Goal: Task Accomplishment & Management: Complete application form

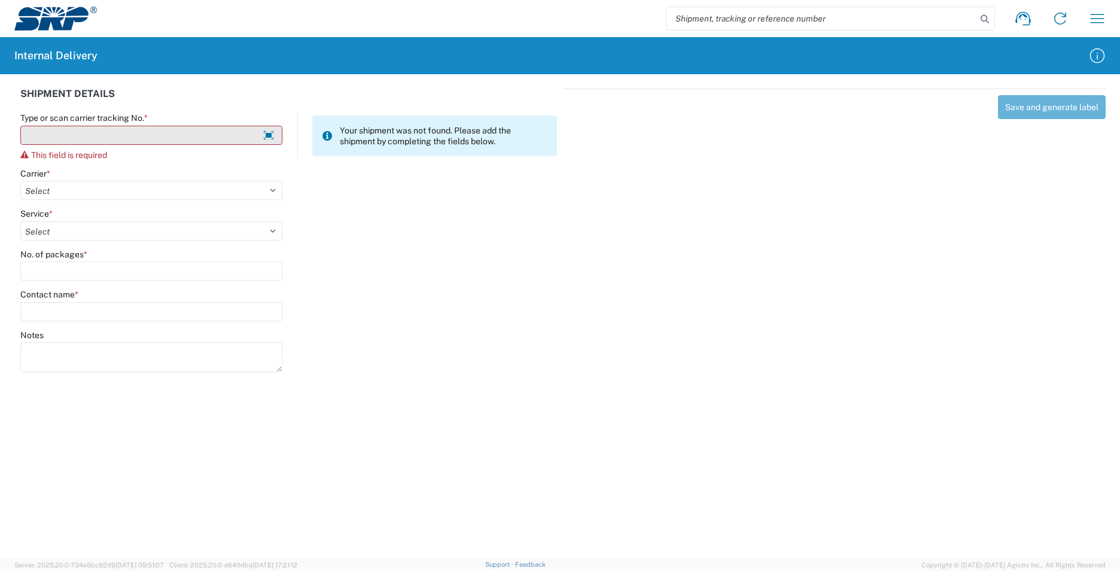
click at [57, 130] on input "Type or scan carrier tracking No. *" at bounding box center [151, 135] width 262 height 19
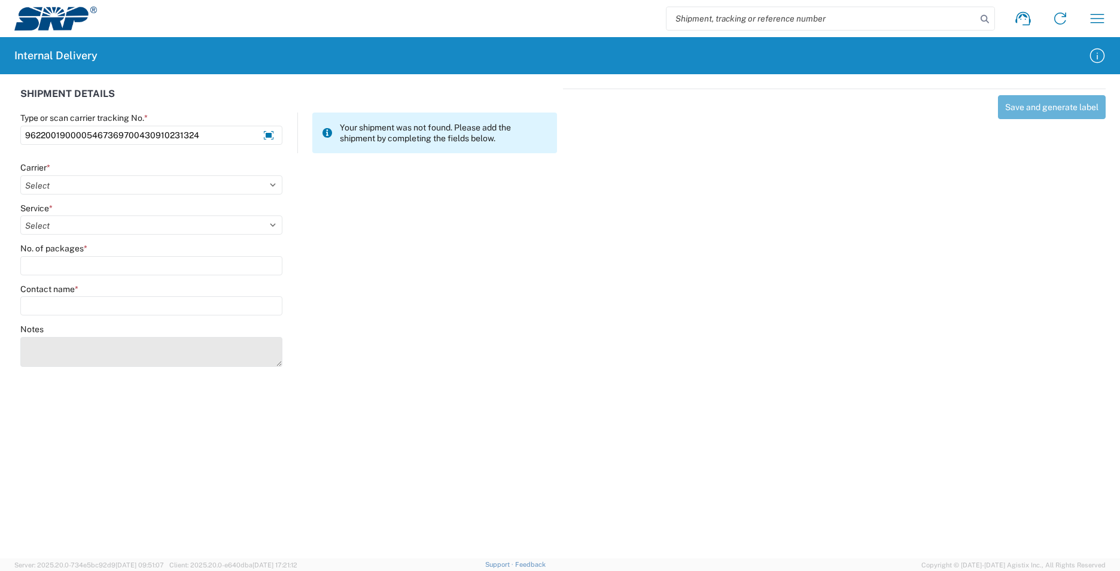
type input "9622001900005467369700430910231324"
click at [65, 342] on textarea "Notes" at bounding box center [151, 352] width 262 height 30
type textarea "9622001900005467369700430910231335"
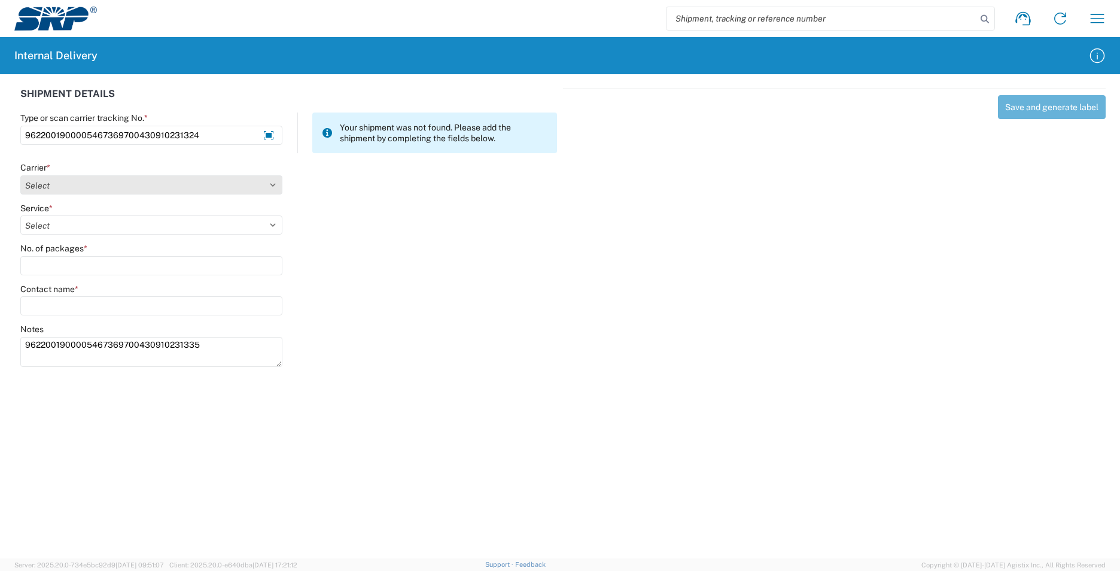
click at [60, 182] on select "Select AcctPay Amazon Logistics ATI Trucking BC Dimerco Logistics Empire Southw…" at bounding box center [151, 184] width 262 height 19
select select "5"
click at [20, 175] on select "Select AcctPay Amazon Logistics ATI Trucking BC Dimerco Logistics Empire Southw…" at bounding box center [151, 184] width 262 height 19
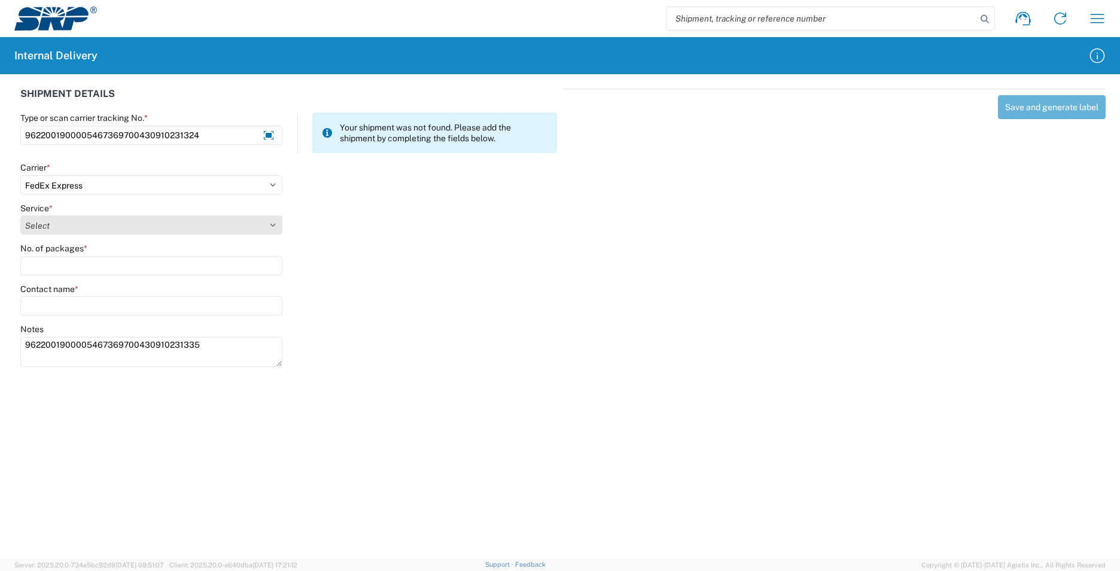
click at [37, 226] on select "Select" at bounding box center [151, 224] width 262 height 19
select select "12"
click at [47, 229] on select "Select 1Day Freight 2Day 2Day AM 2Day AM One Rate 2Day Freight 2Day One Rate 3 …" at bounding box center [151, 224] width 262 height 19
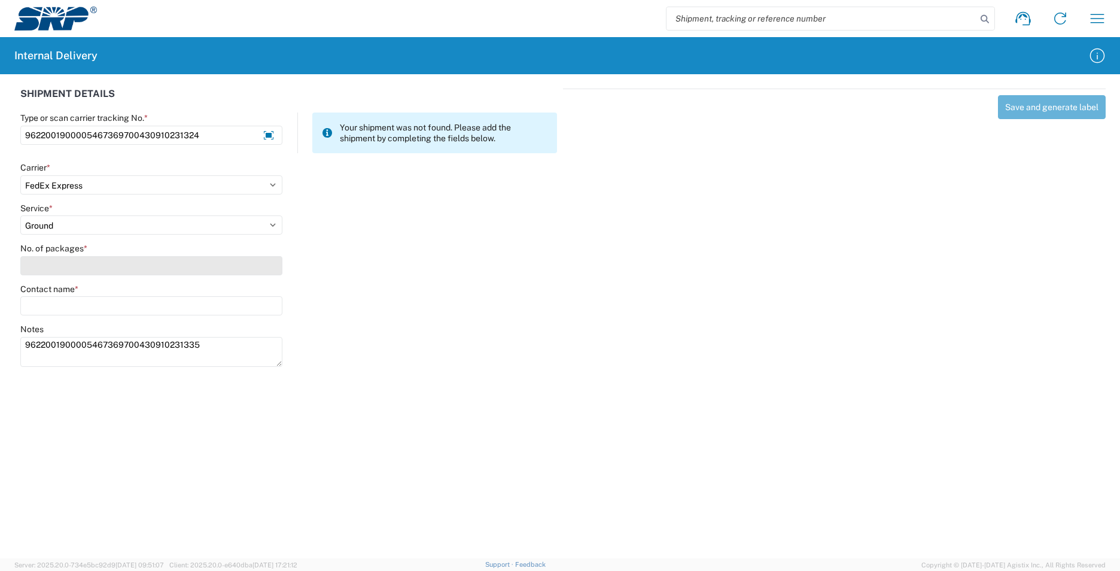
click at [37, 267] on input "No. of packages *" at bounding box center [151, 265] width 262 height 19
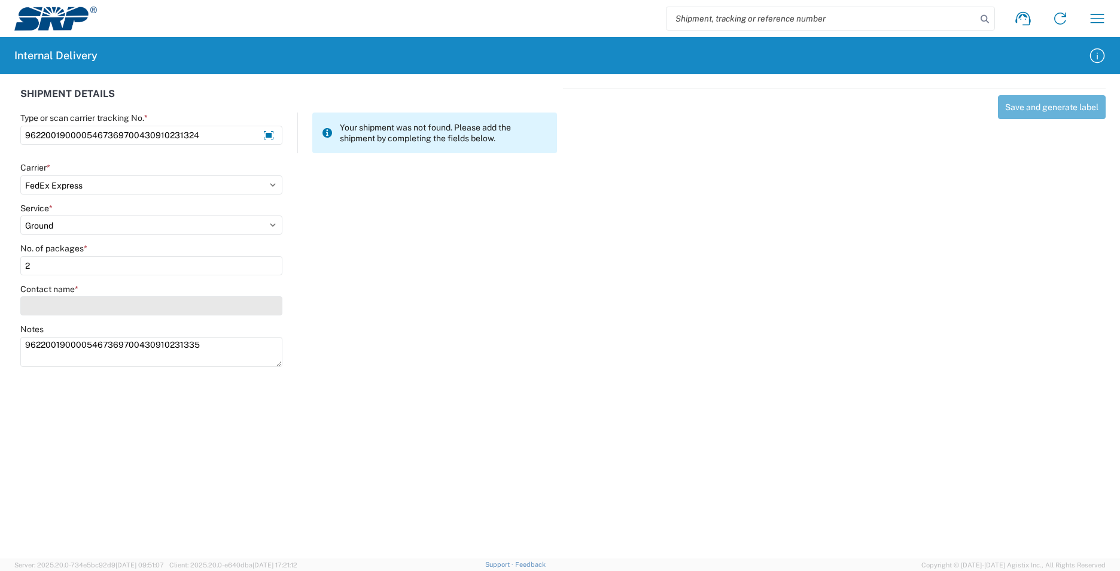
type input "2"
click at [67, 311] on input "Contact name *" at bounding box center [151, 305] width 262 height 19
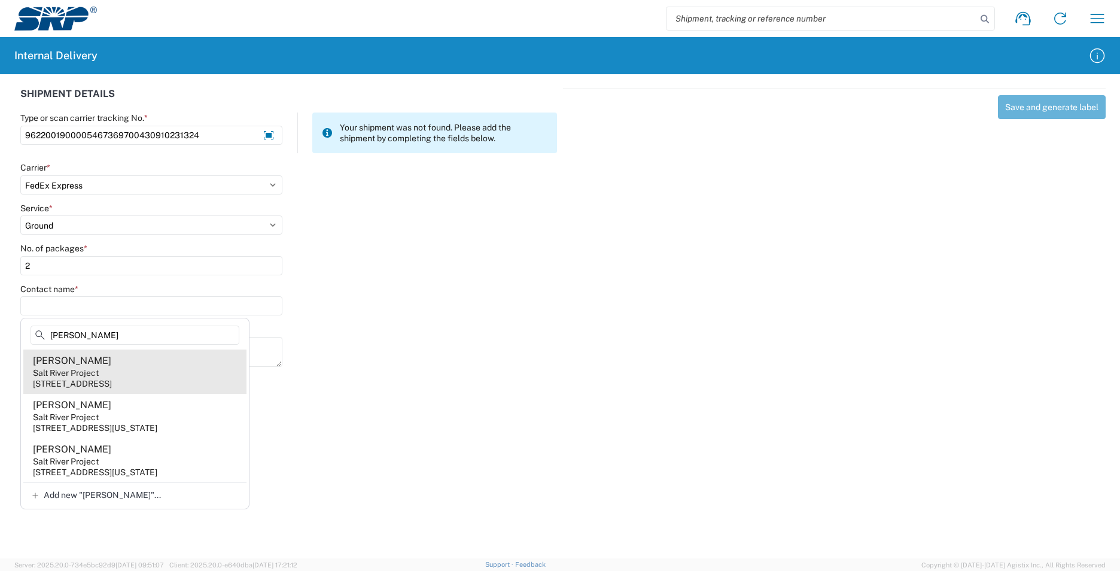
type input "[PERSON_NAME]"
click at [112, 379] on div "[STREET_ADDRESS]" at bounding box center [72, 383] width 79 height 11
type input "[PERSON_NAME]"
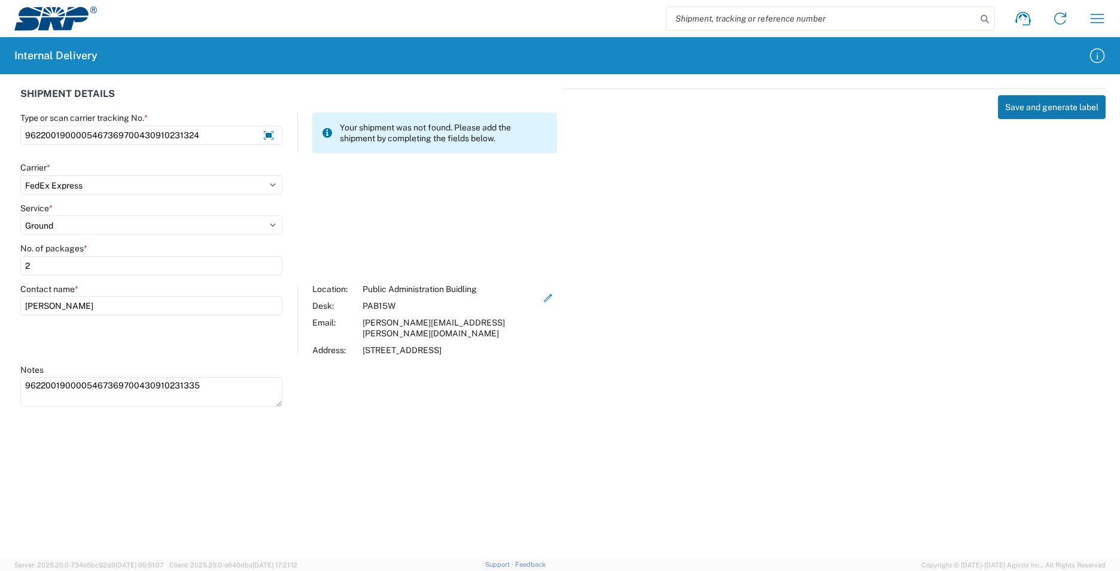
click at [1063, 105] on button "Save and generate label" at bounding box center [1052, 107] width 108 height 24
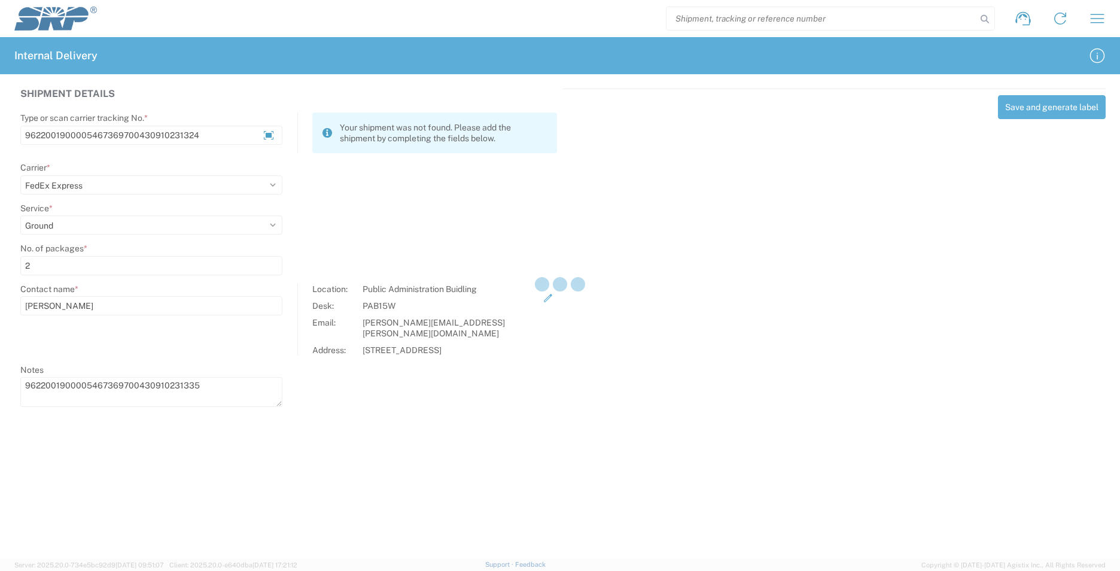
select select
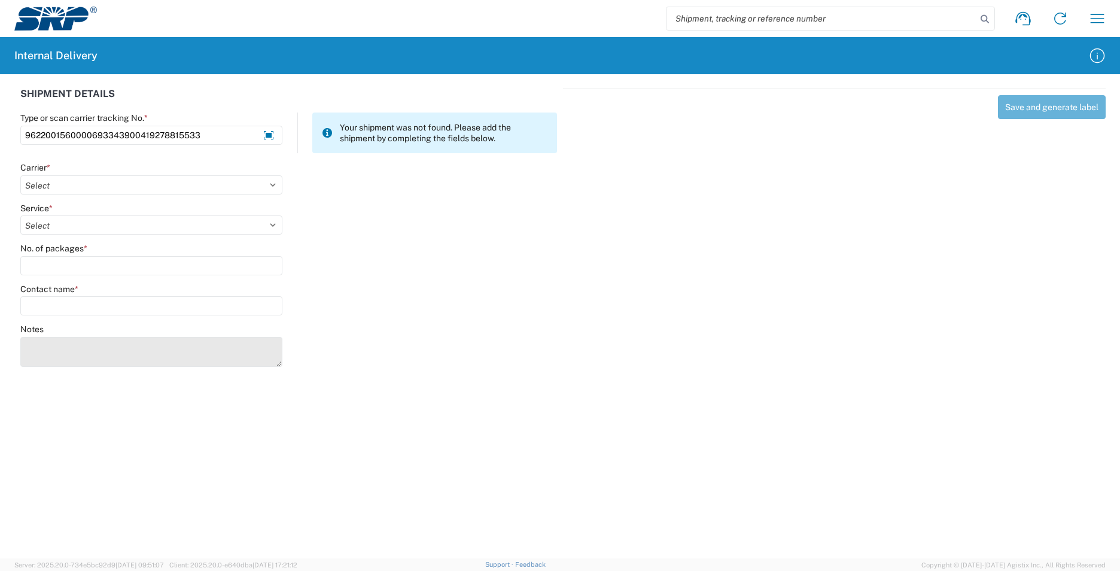
type input "9622001560000693343900419278815533"
click at [66, 339] on textarea "Notes" at bounding box center [151, 352] width 262 height 30
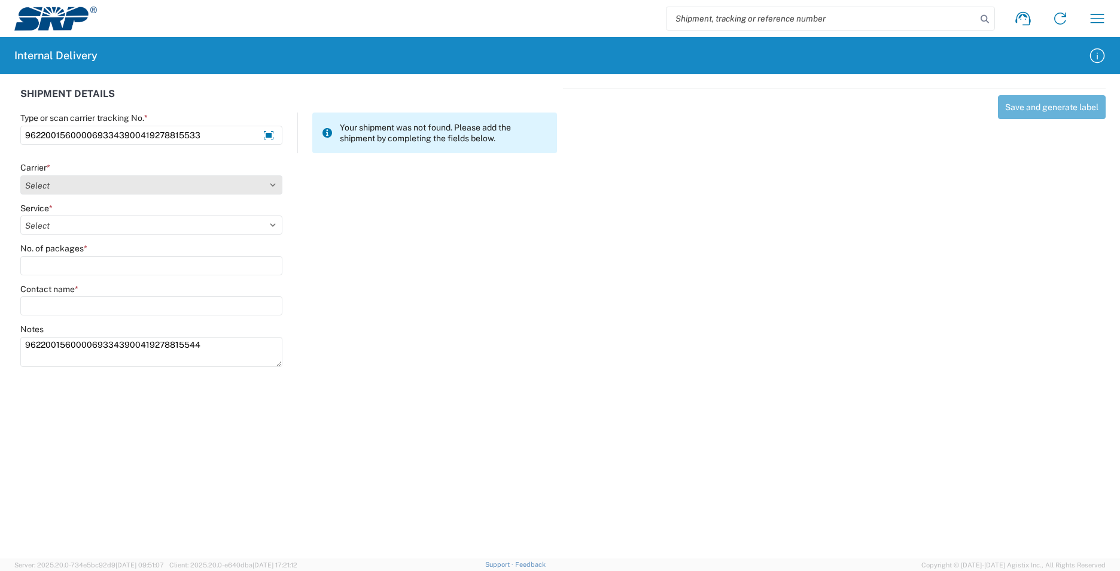
type textarea "9622001560000693343900419278815544"
click at [38, 187] on select "Select AcctPay Amazon Logistics ATI Trucking BC Dimerco Logistics Empire Southw…" at bounding box center [151, 184] width 262 height 19
select select "5"
click at [20, 175] on select "Select AcctPay Amazon Logistics ATI Trucking BC Dimerco Logistics Empire Southw…" at bounding box center [151, 184] width 262 height 19
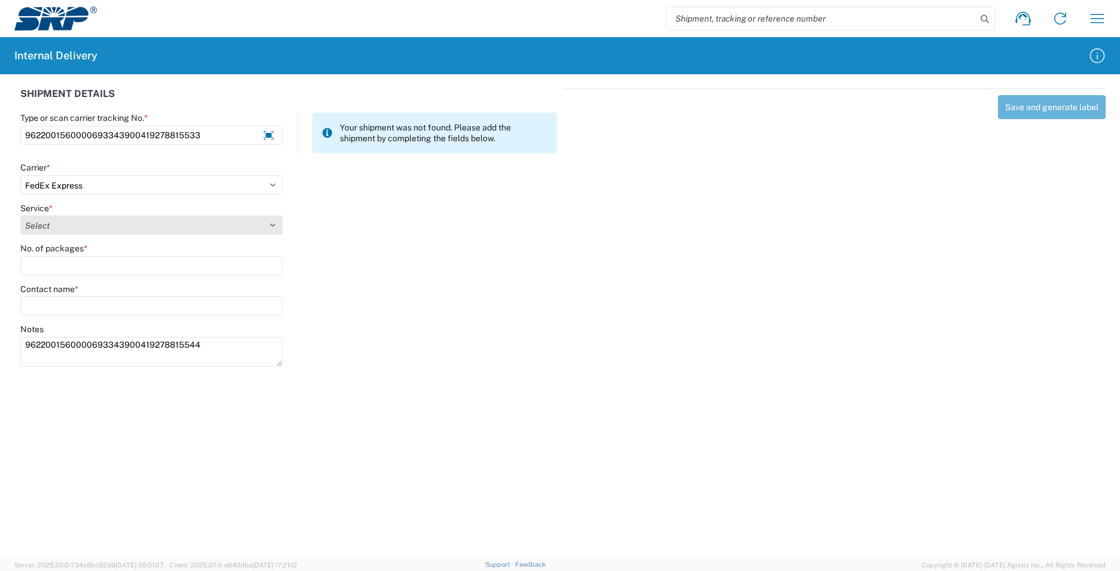
click at [56, 224] on select "Select 1Day Freight 2Day 2Day AM 2Day AM One Rate 2Day Freight 2Day One Rate 3 …" at bounding box center [151, 224] width 262 height 19
select select "12"
click at [56, 224] on select "Select 1Day Freight 2Day 2Day AM 2Day AM One Rate 2Day Freight 2Day One Rate 3 …" at bounding box center [151, 224] width 262 height 19
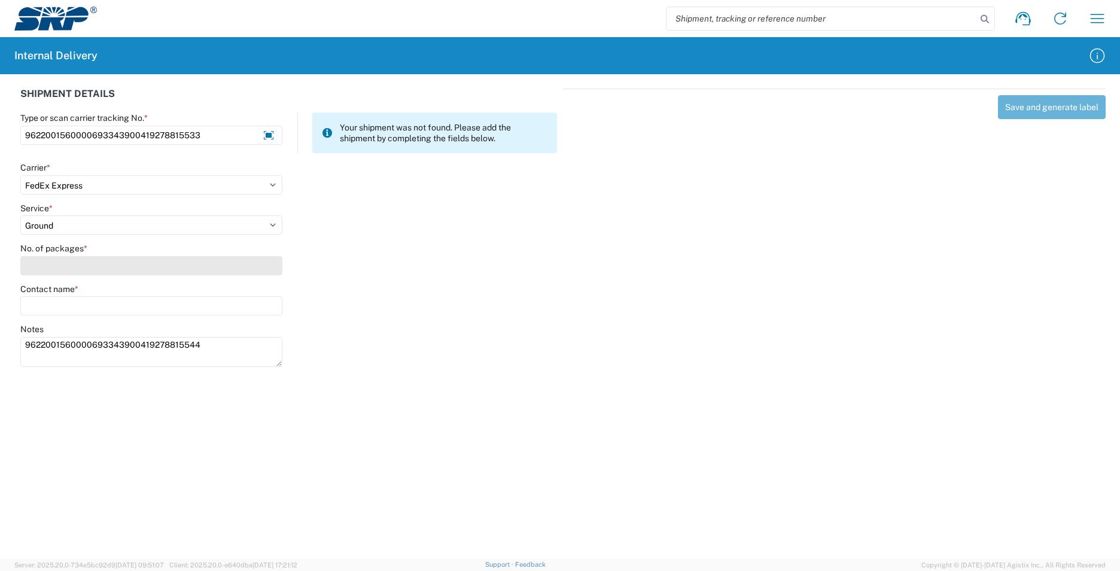
click at [49, 267] on input "No. of packages *" at bounding box center [151, 265] width 262 height 19
type input "1"
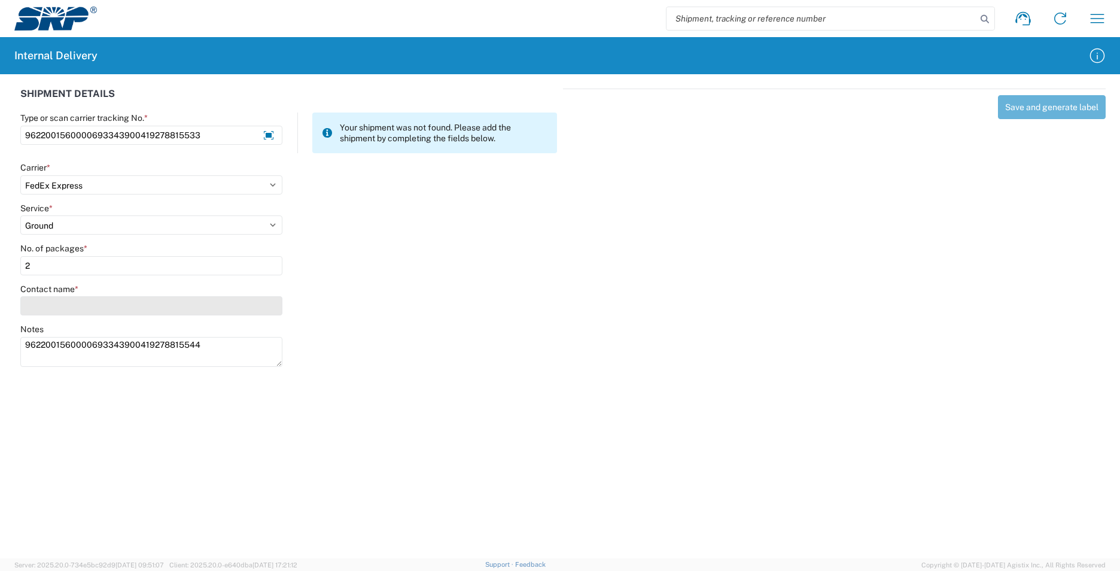
type input "2"
click at [56, 306] on input "Contact name *" at bounding box center [151, 305] width 262 height 19
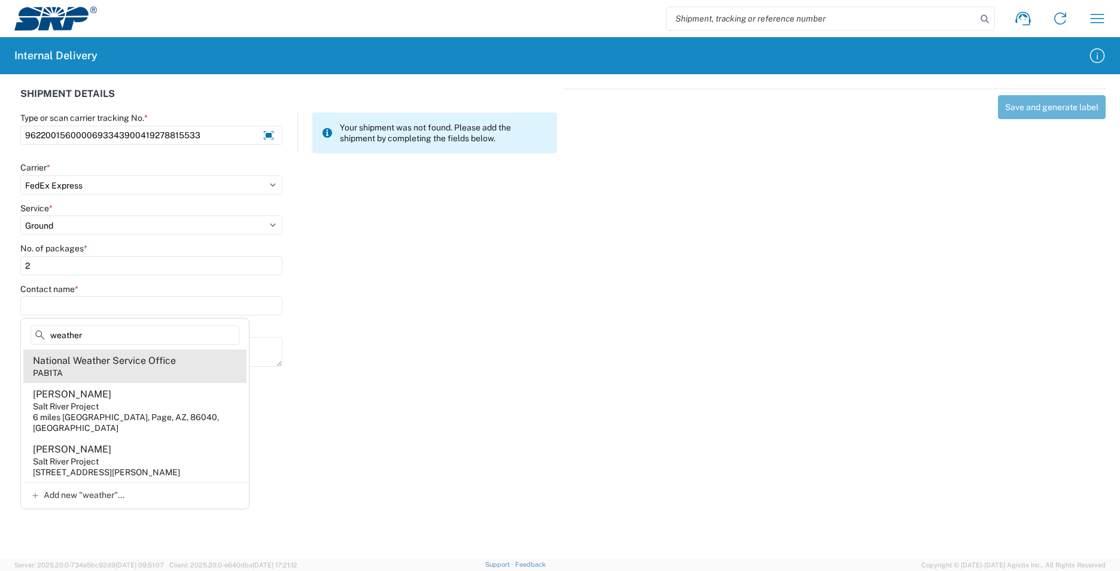
type input "weather"
click at [154, 370] on agx-address-suggestion-item "National Weather Service Office PAB1TA" at bounding box center [134, 365] width 223 height 33
type input "National Weather Service Office"
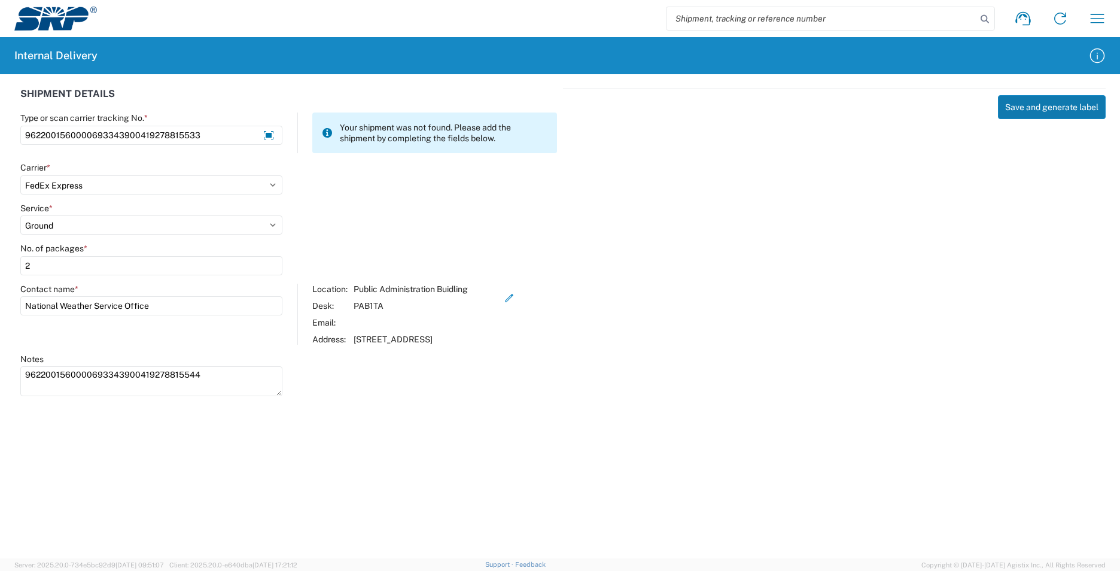
click at [1016, 114] on button "Save and generate label" at bounding box center [1052, 107] width 108 height 24
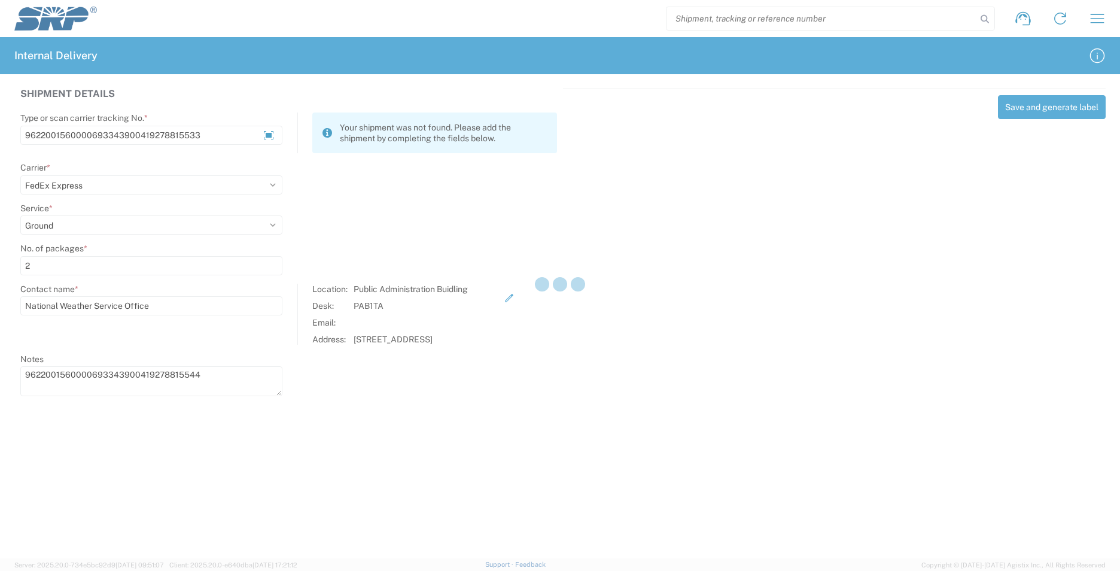
select select
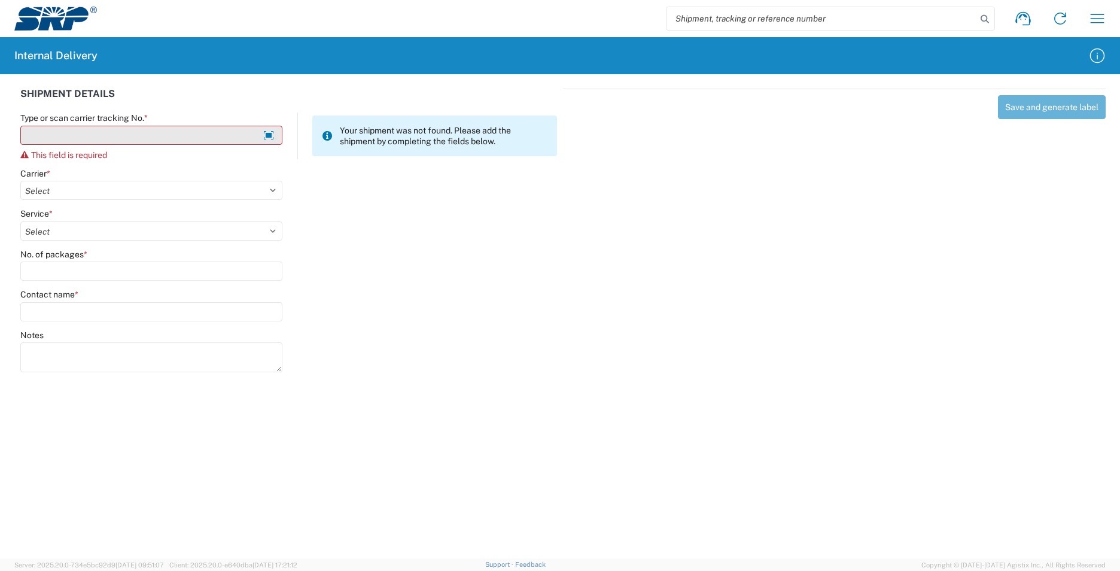
click at [148, 138] on input "Type or scan carrier tracking No. *" at bounding box center [151, 135] width 262 height 19
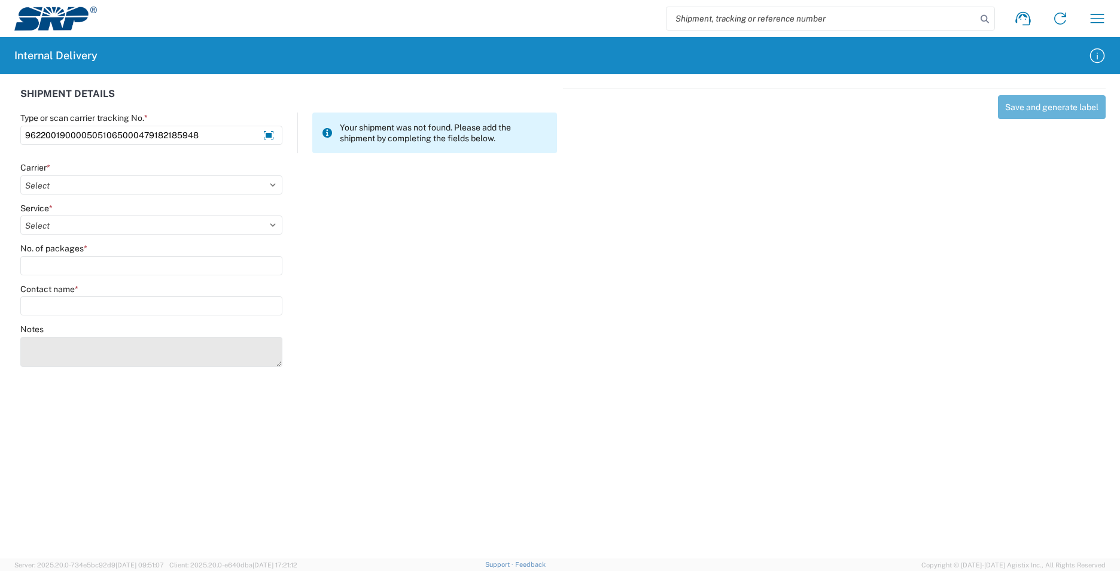
type input "9622001900005051065000479182185948"
click at [41, 360] on textarea "Notes" at bounding box center [151, 352] width 262 height 30
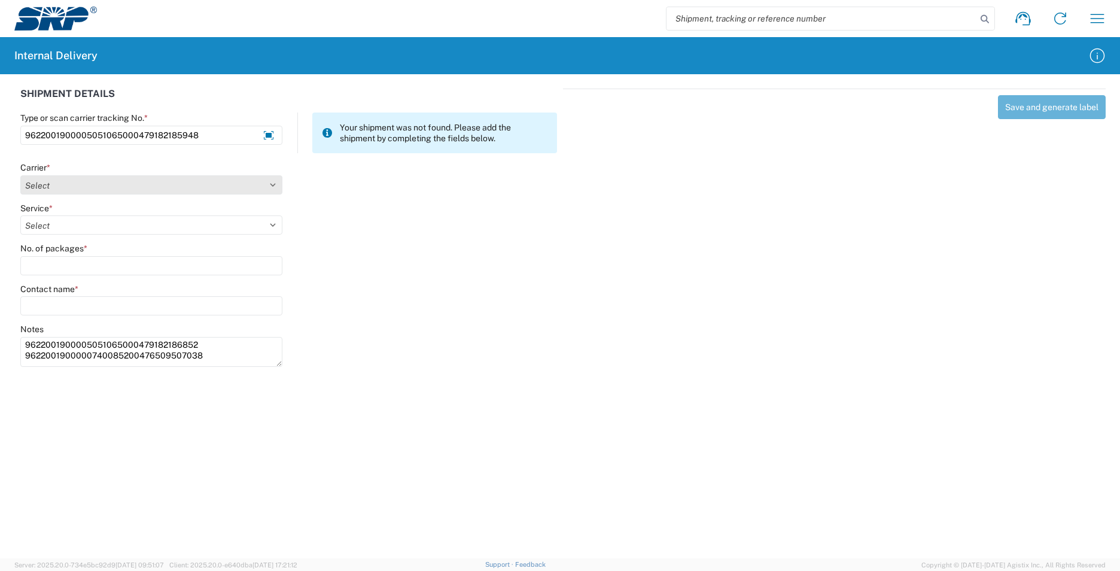
type textarea "9622001900005051065000479182186852 9622001900000740085200476509507038"
click at [59, 181] on select "Select AcctPay Amazon Logistics ATI Trucking BC Dimerco Logistics Empire Southw…" at bounding box center [151, 184] width 262 height 19
select select "5"
click at [20, 175] on select "Select AcctPay Amazon Logistics ATI Trucking BC Dimerco Logistics Empire Southw…" at bounding box center [151, 184] width 262 height 19
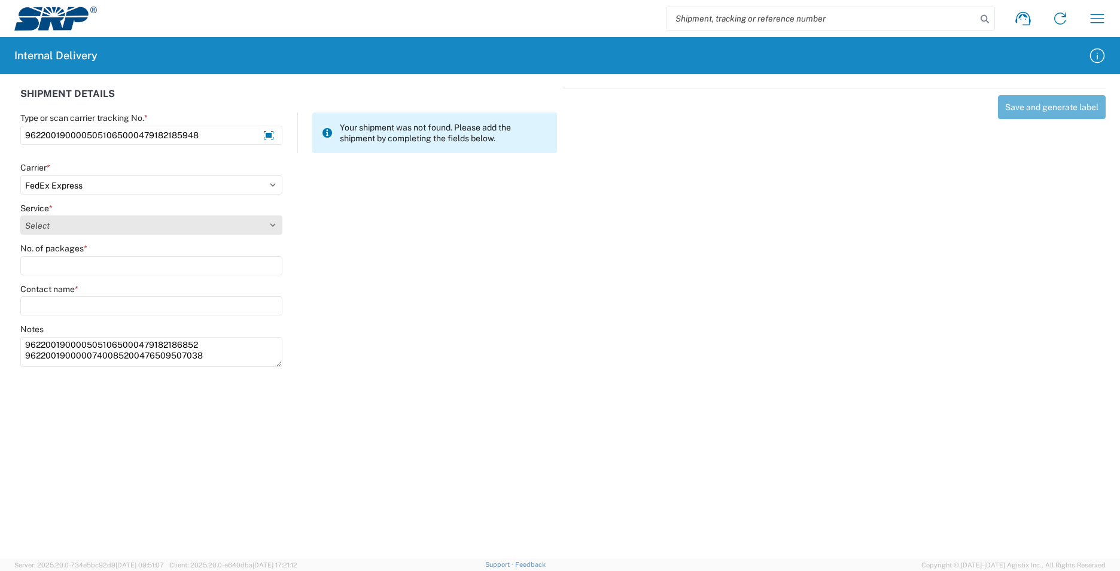
select select "12"
click at [65, 227] on select "Select 1Day Freight 2Day 2Day AM 2Day AM One Rate 2Day Freight 2Day One Rate 3 …" at bounding box center [151, 224] width 262 height 19
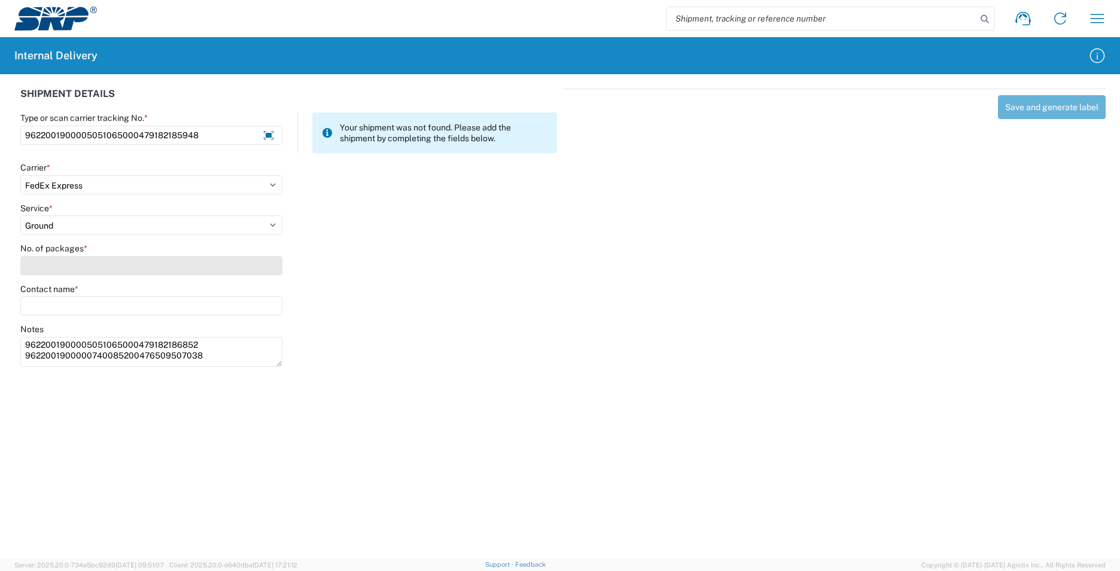
click at [65, 266] on input "No. of packages *" at bounding box center [151, 265] width 262 height 19
type input "1"
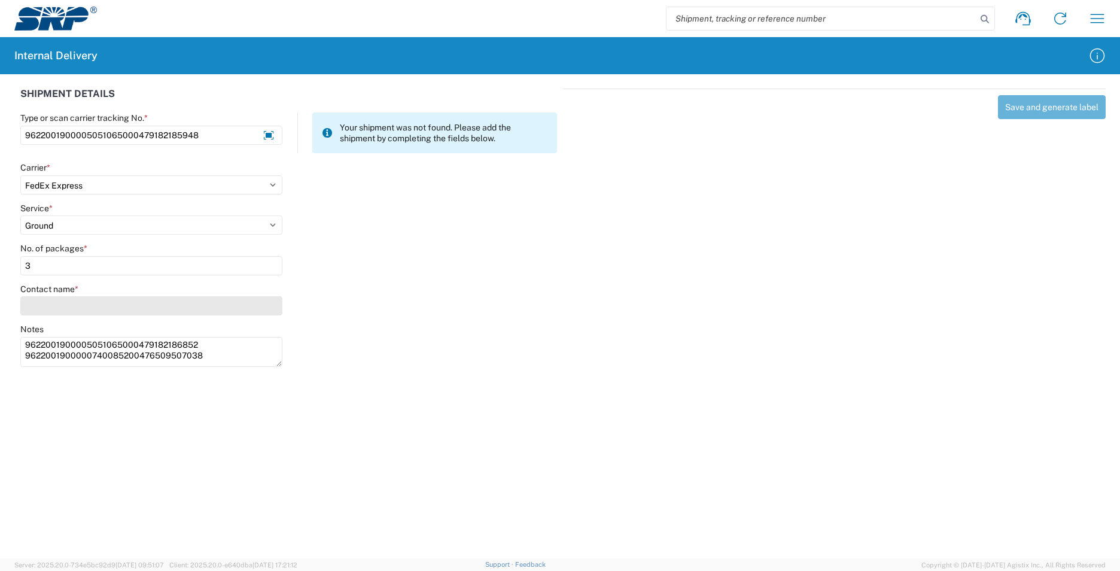
type input "3"
click at [50, 307] on input "Contact name *" at bounding box center [151, 305] width 262 height 19
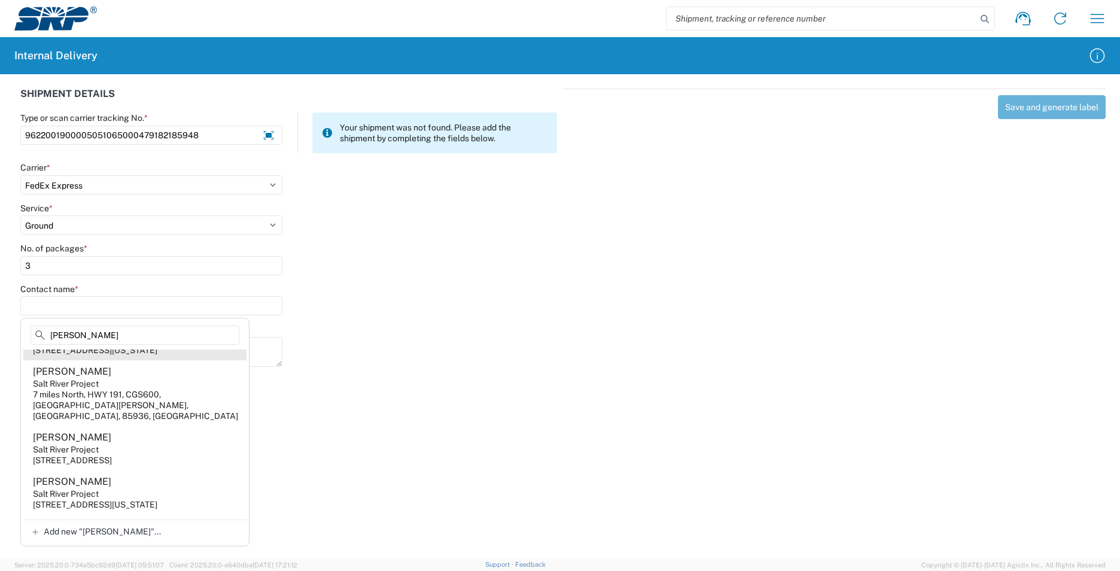
scroll to position [359, 0]
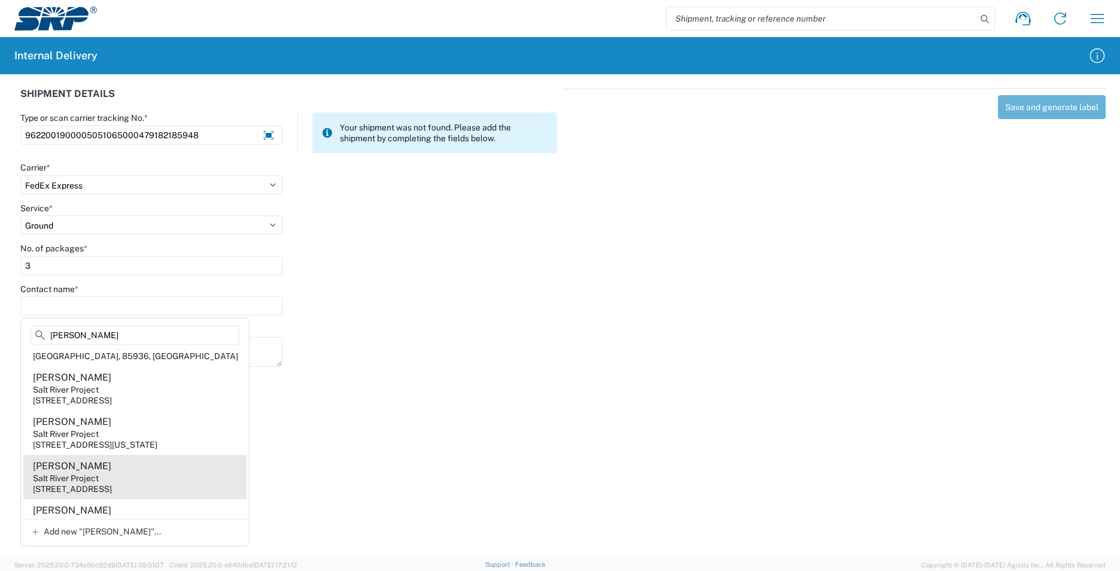
type input "[PERSON_NAME]"
click at [151, 459] on agx-address-suggestion-item "[PERSON_NAME] Salt River Project [STREET_ADDRESS]" at bounding box center [134, 477] width 223 height 44
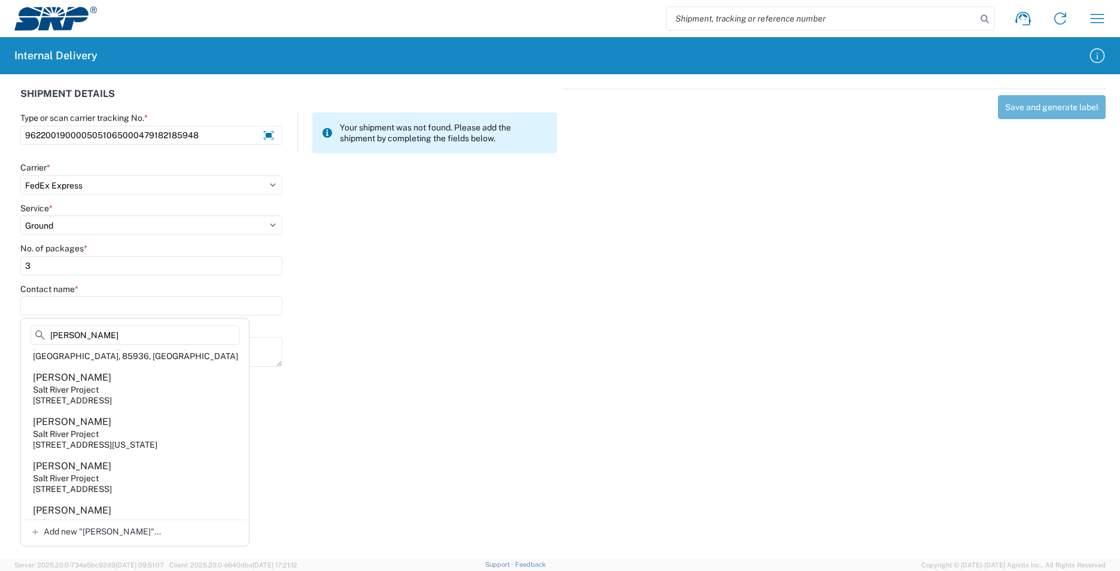
type input "[PERSON_NAME]"
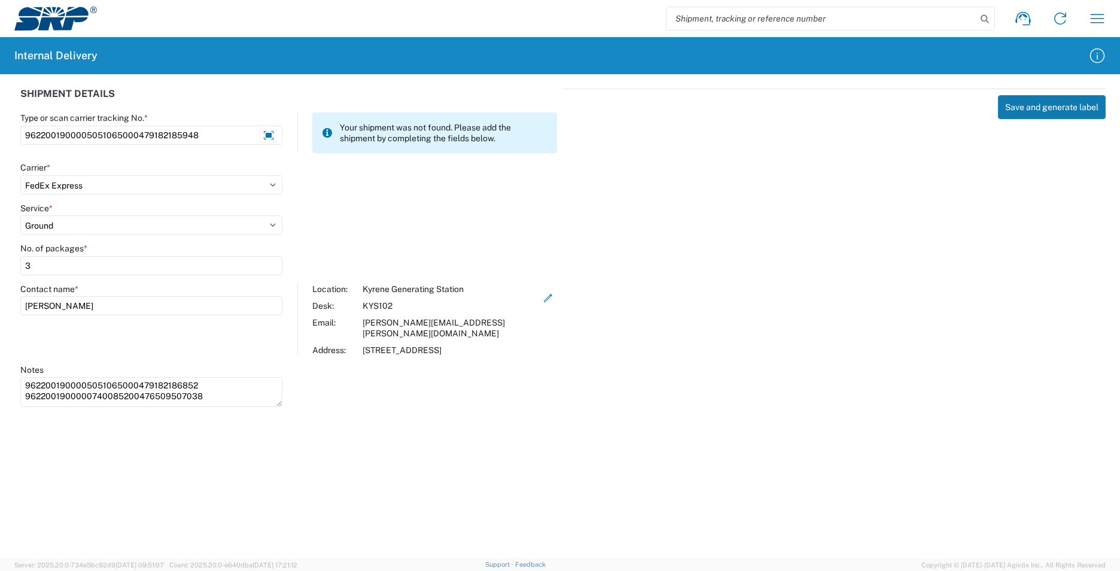
click at [1039, 106] on button "Save and generate label" at bounding box center [1052, 107] width 108 height 24
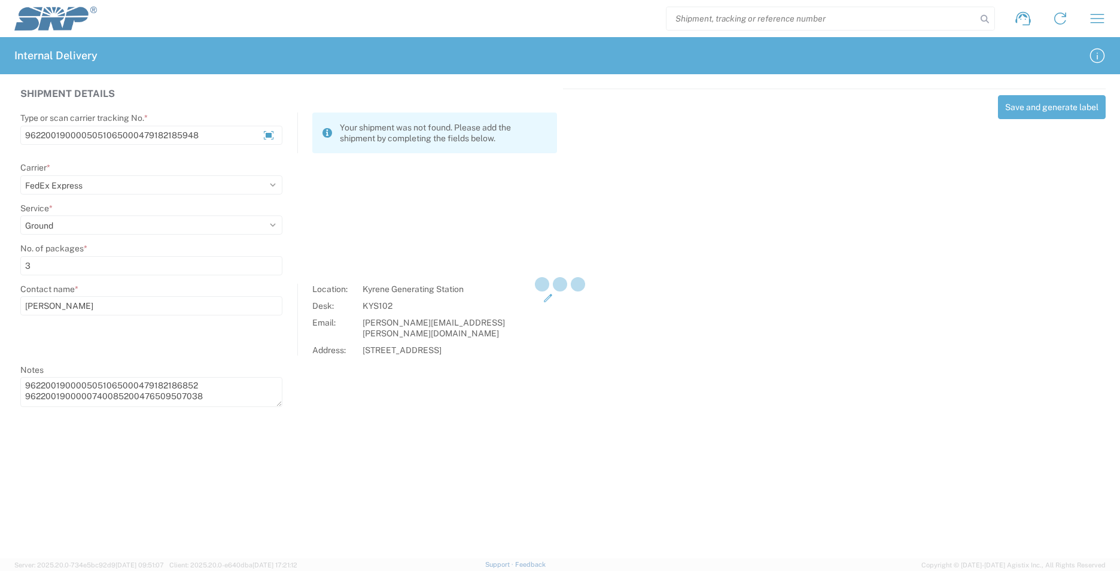
select select
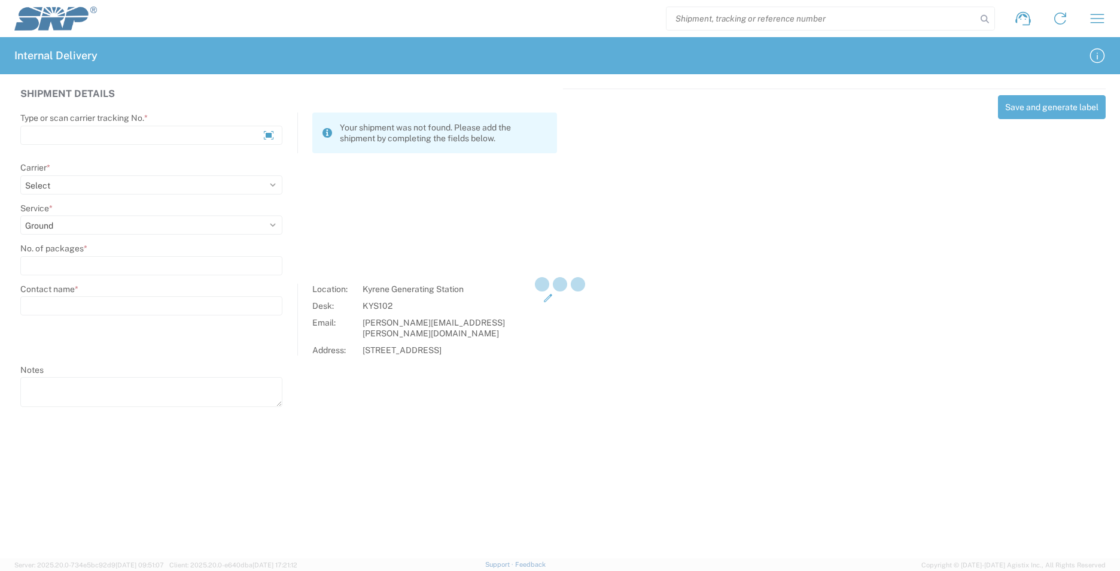
scroll to position [0, 0]
select select
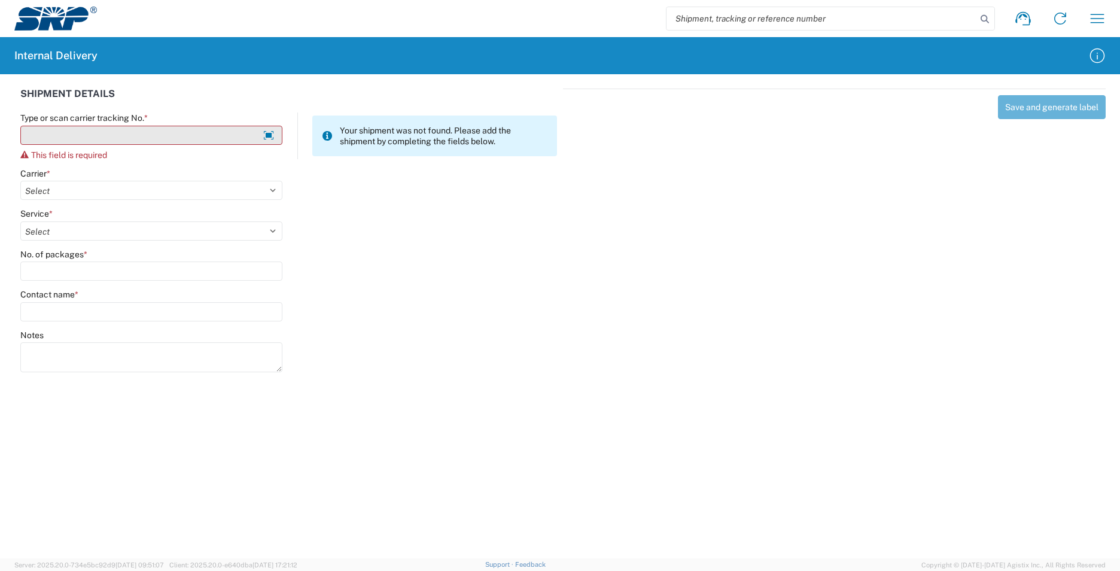
click at [129, 135] on input "Type or scan carrier tracking No. *" at bounding box center [151, 135] width 262 height 19
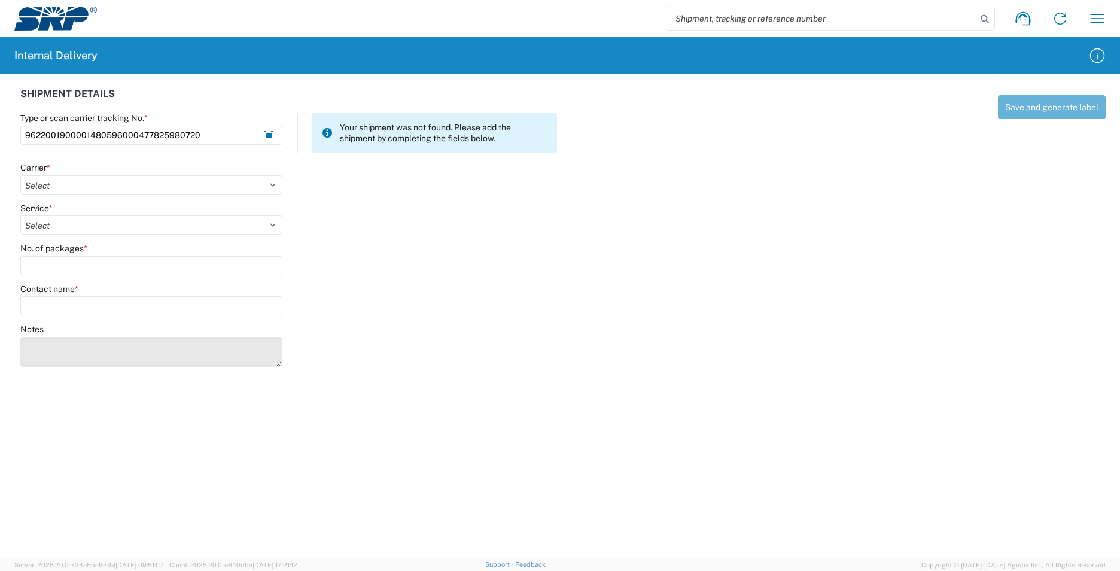
type input "9622001900001480596000477825980720"
drag, startPoint x: 86, startPoint y: 352, endPoint x: 109, endPoint y: 358, distance: 23.7
click at [86, 351] on textarea "Notes" at bounding box center [151, 352] width 262 height 30
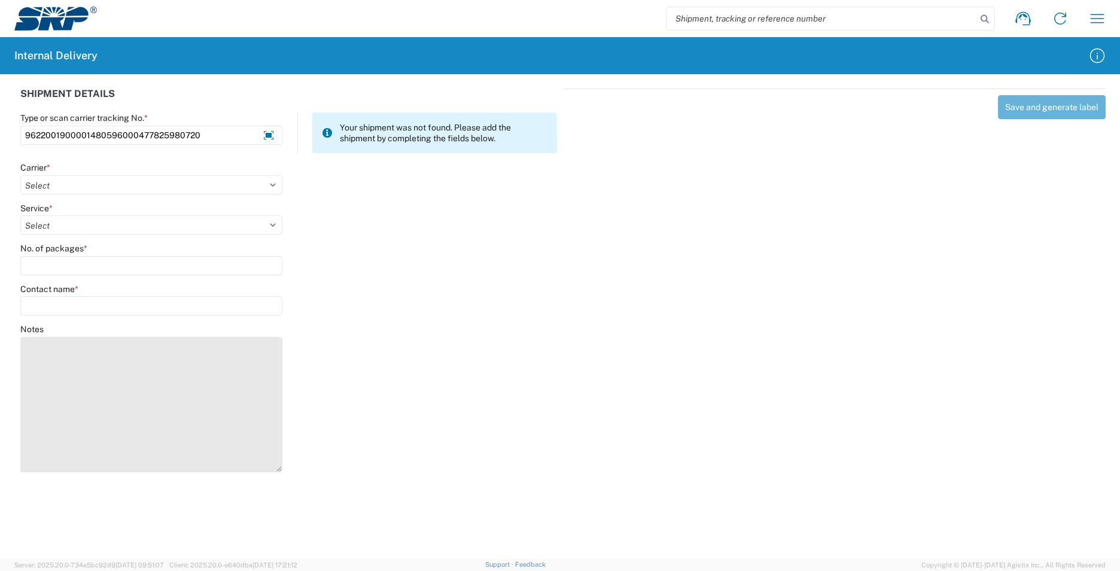
drag, startPoint x: 279, startPoint y: 364, endPoint x: 278, endPoint y: 468, distance: 103.5
click at [278, 468] on textarea "Notes" at bounding box center [151, 404] width 262 height 135
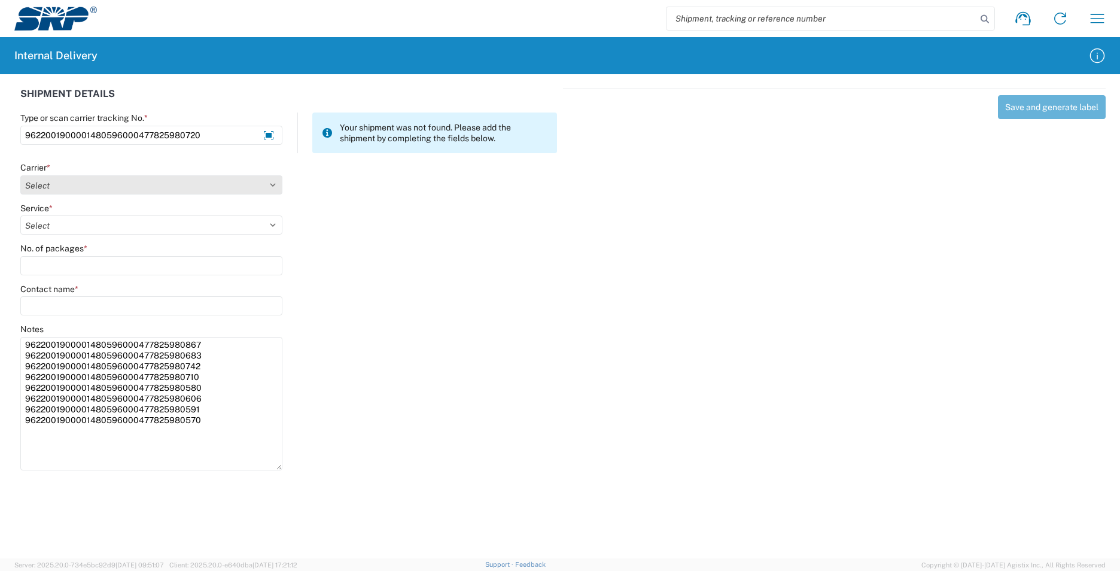
type textarea "9622001900001480596000477825980867 9622001900001480596000477825980683 962200190…"
click at [69, 184] on select "Select AcctPay Amazon Logistics ATI Trucking BC Dimerco Logistics Empire Southw…" at bounding box center [151, 184] width 262 height 19
select select "5"
click at [20, 175] on select "Select AcctPay Amazon Logistics ATI Trucking BC Dimerco Logistics Empire Southw…" at bounding box center [151, 184] width 262 height 19
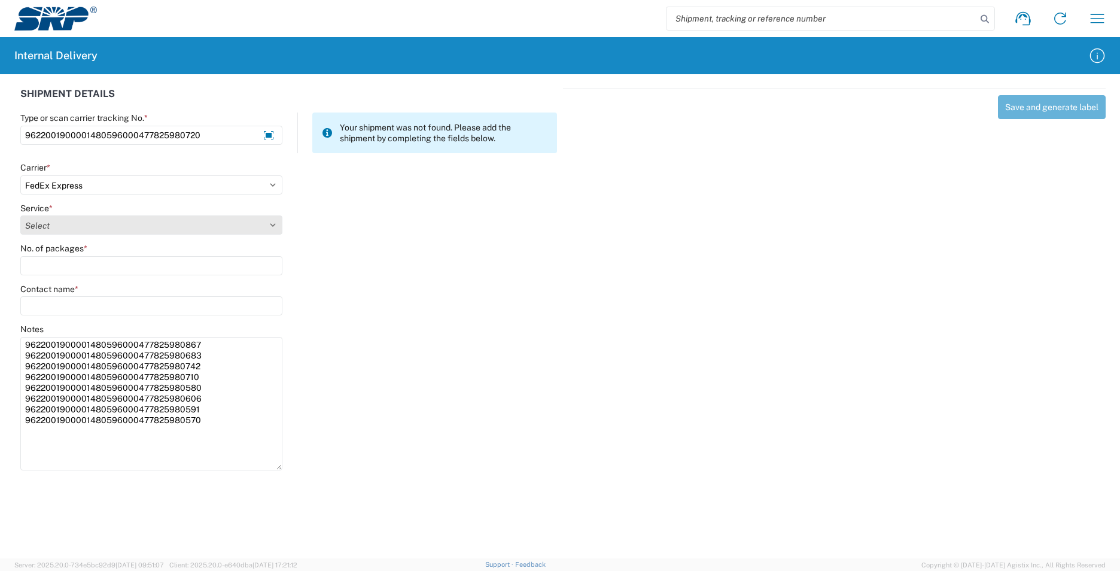
click at [51, 227] on select "Select 1Day Freight 2Day 2Day AM 2Day AM One Rate 2Day Freight 2Day One Rate 3 …" at bounding box center [151, 224] width 262 height 19
select select "12"
click at [51, 228] on select "Select 1Day Freight 2Day 2Day AM 2Day AM One Rate 2Day Freight 2Day One Rate 3 …" at bounding box center [151, 224] width 262 height 19
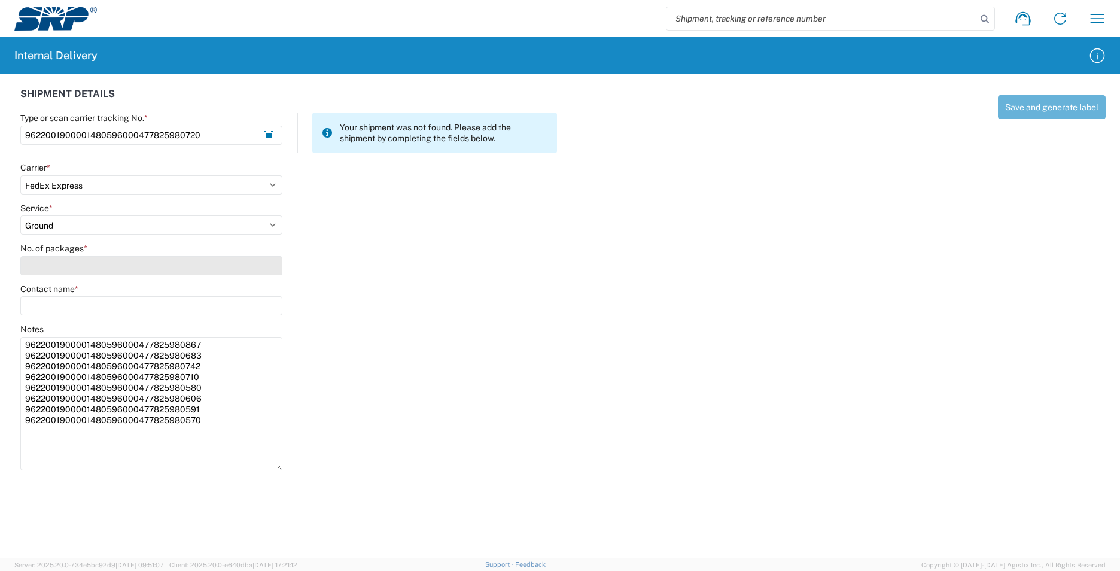
click at [52, 266] on input "No. of packages *" at bounding box center [151, 265] width 262 height 19
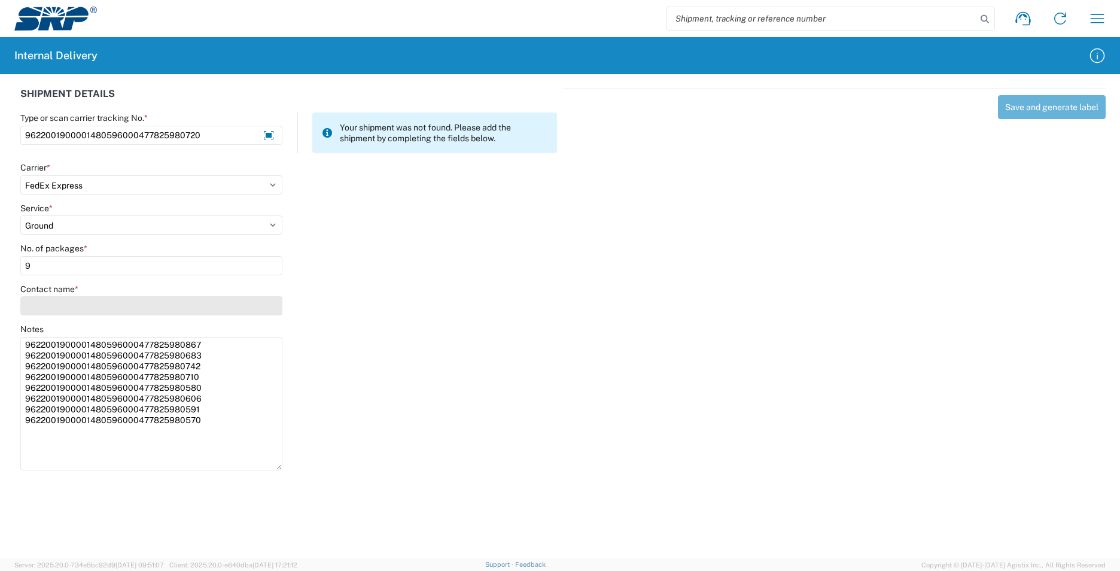
type input "9"
click at [50, 301] on input "Contact name *" at bounding box center [151, 305] width 262 height 19
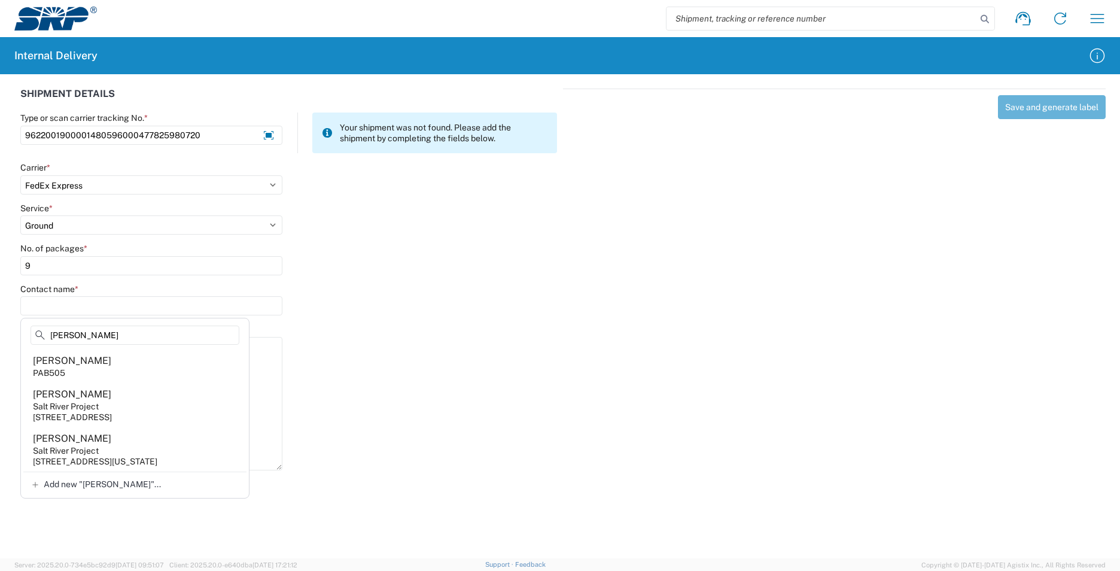
type input "[PERSON_NAME]"
click at [117, 362] on agx-address-suggestion-item "[PERSON_NAME] PAB505" at bounding box center [134, 365] width 223 height 33
type input "[PERSON_NAME]"
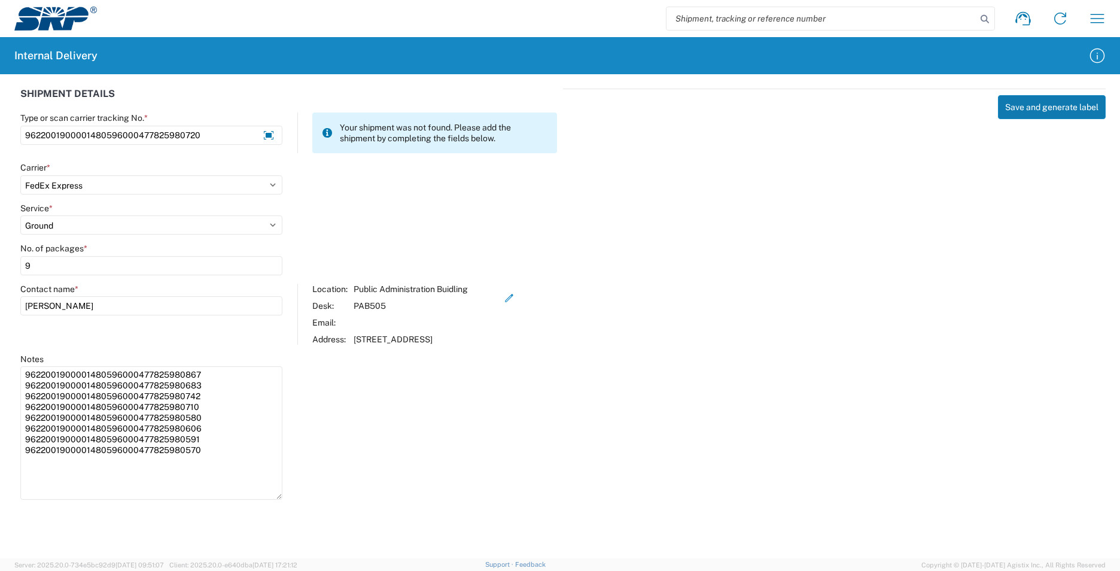
click at [1033, 106] on button "Save and generate label" at bounding box center [1052, 107] width 108 height 24
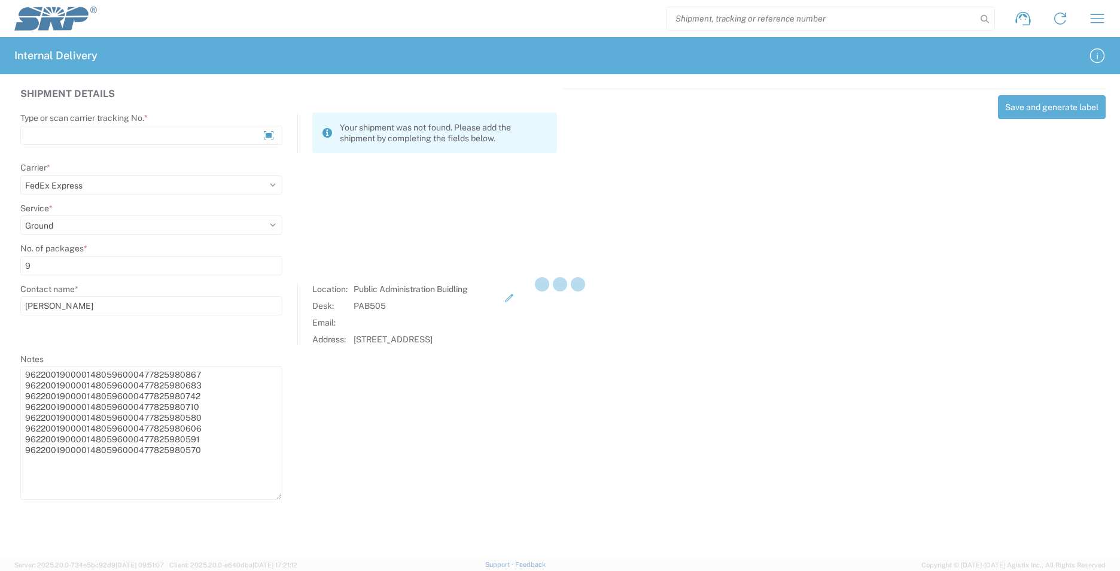
select select
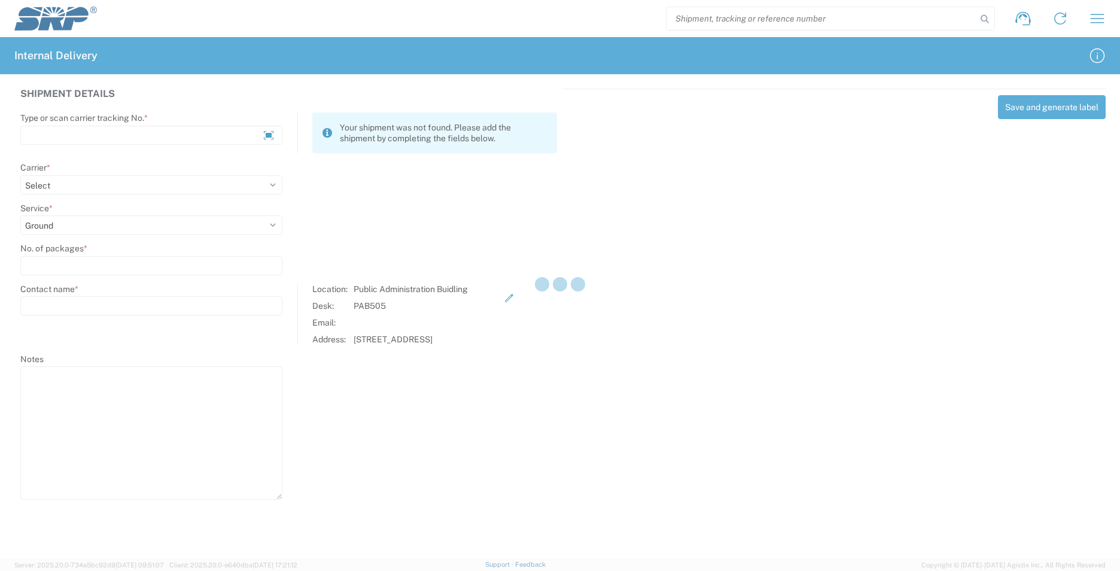
select select
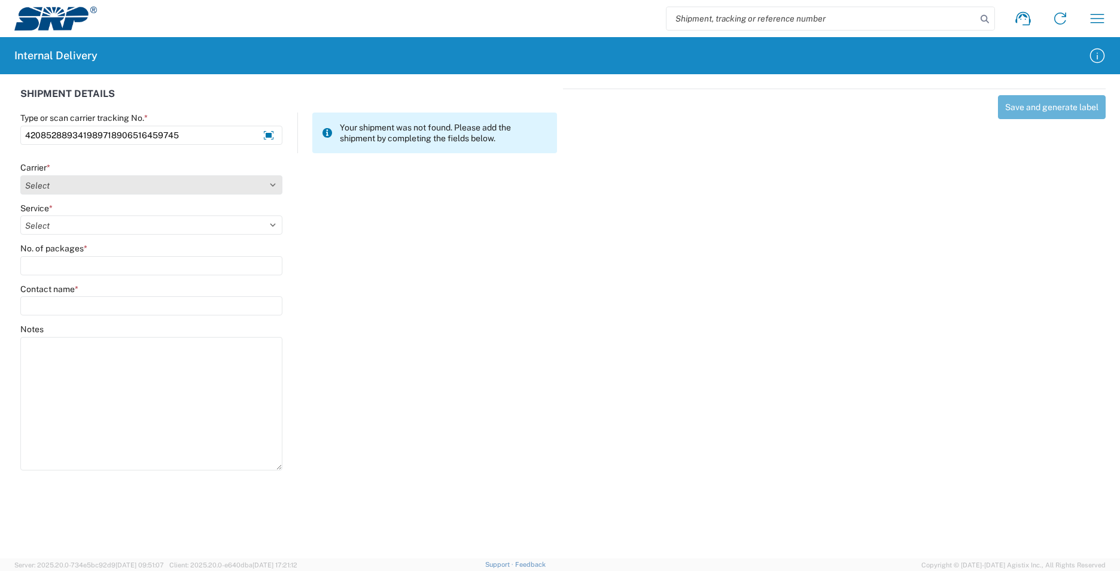
type input "420852889341989718906516459745"
click at [53, 187] on select "Select AcctPay Amazon Logistics ATI Trucking BC Dimerco Logistics Empire Southw…" at bounding box center [151, 184] width 262 height 19
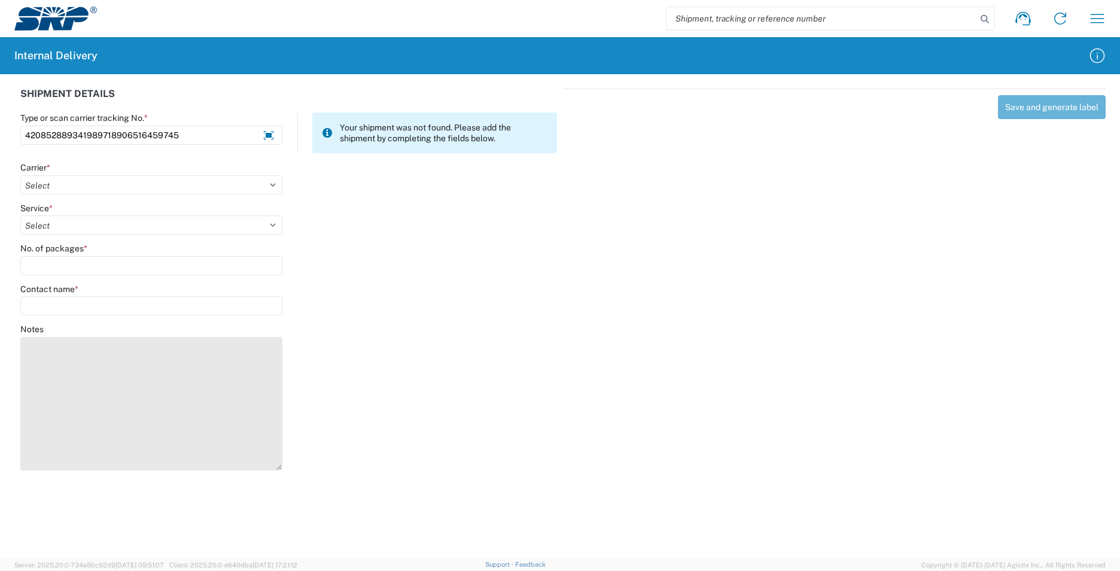
select select "137"
click at [20, 175] on select "Select AcctPay Amazon Logistics ATI Trucking BC Dimerco Logistics Empire Southw…" at bounding box center [151, 184] width 262 height 19
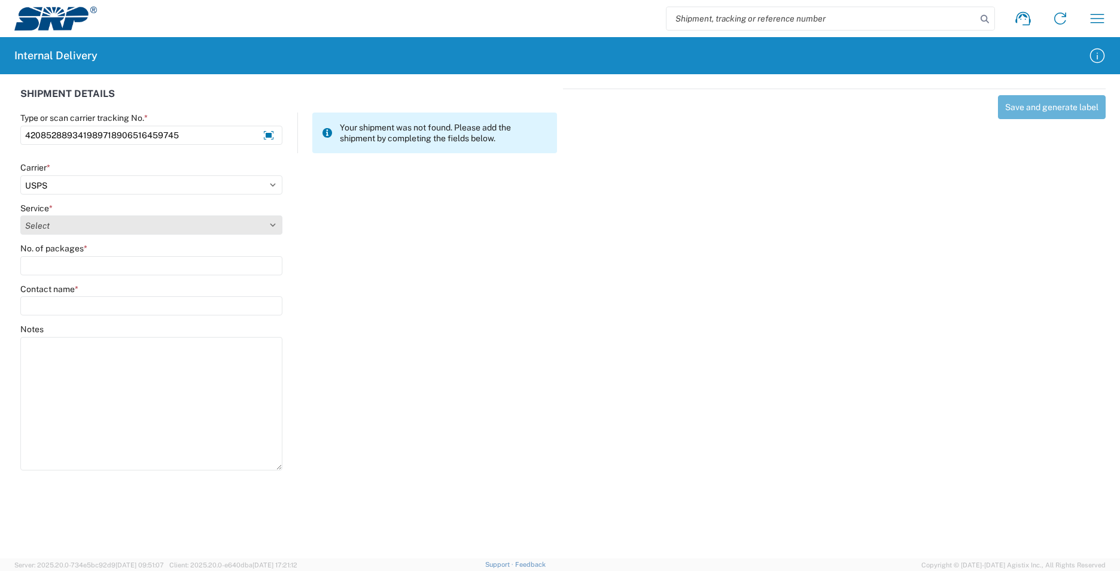
click at [51, 220] on select "Select 3 - 5 Day Bound Printed Matter Express Mail Flat-Rate Envelope Express M…" at bounding box center [151, 224] width 262 height 19
select select "17817"
click at [51, 220] on select "Select 3 - 5 Day Bound Printed Matter Express Mail Flat-Rate Envelope Express M…" at bounding box center [151, 224] width 262 height 19
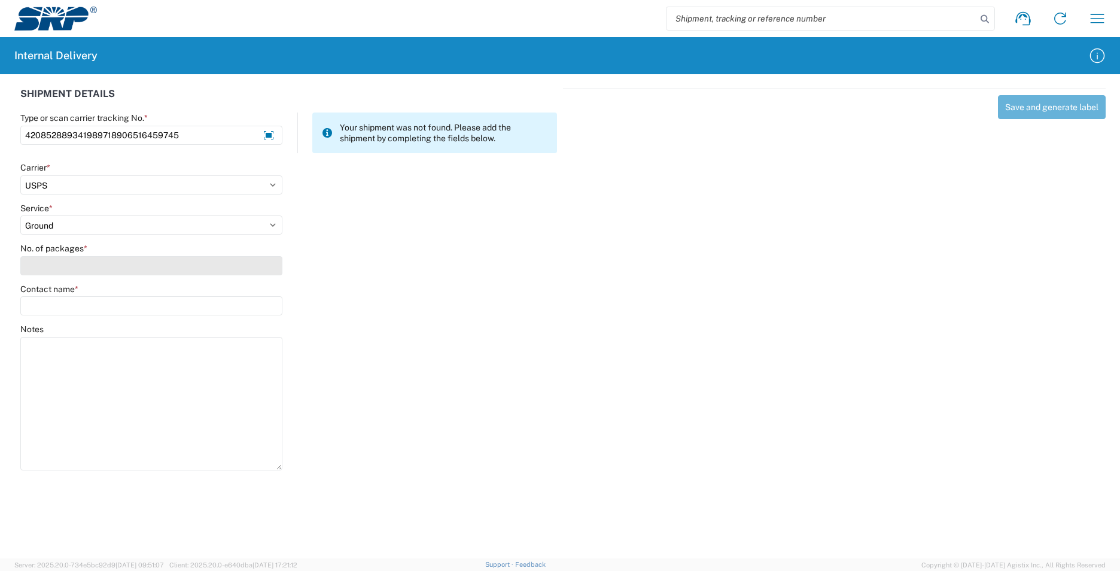
click at [35, 262] on input "No. of packages *" at bounding box center [151, 265] width 262 height 19
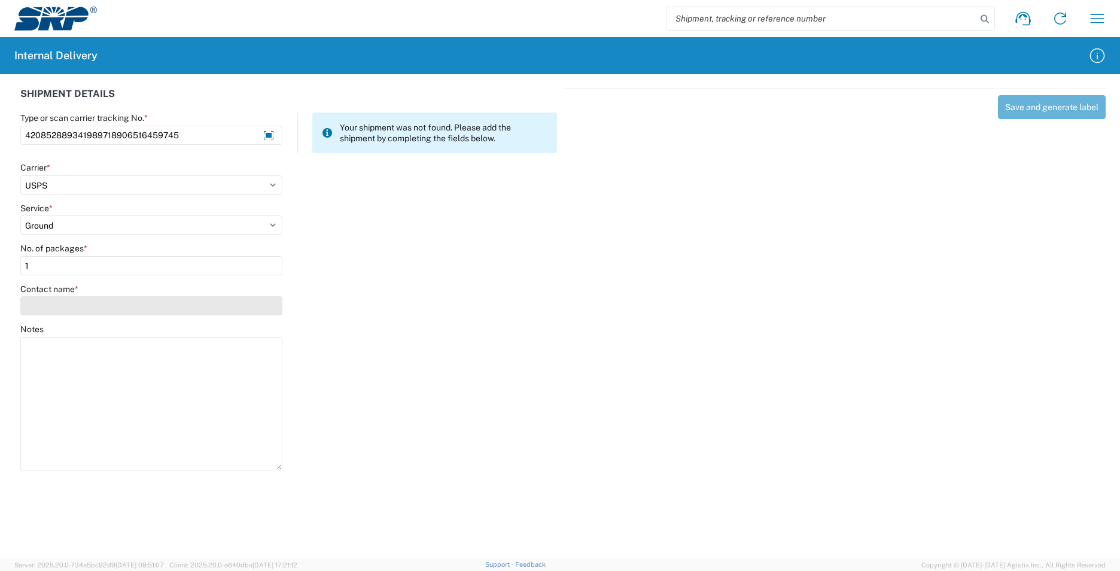
type input "1"
click at [65, 304] on input "Contact name *" at bounding box center [151, 305] width 262 height 19
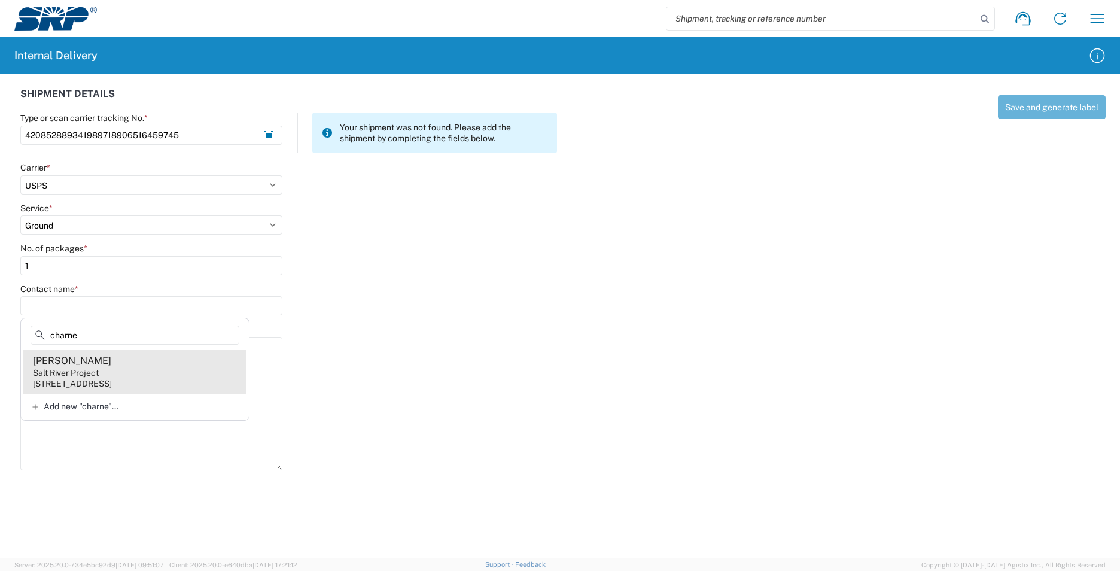
type input "charne"
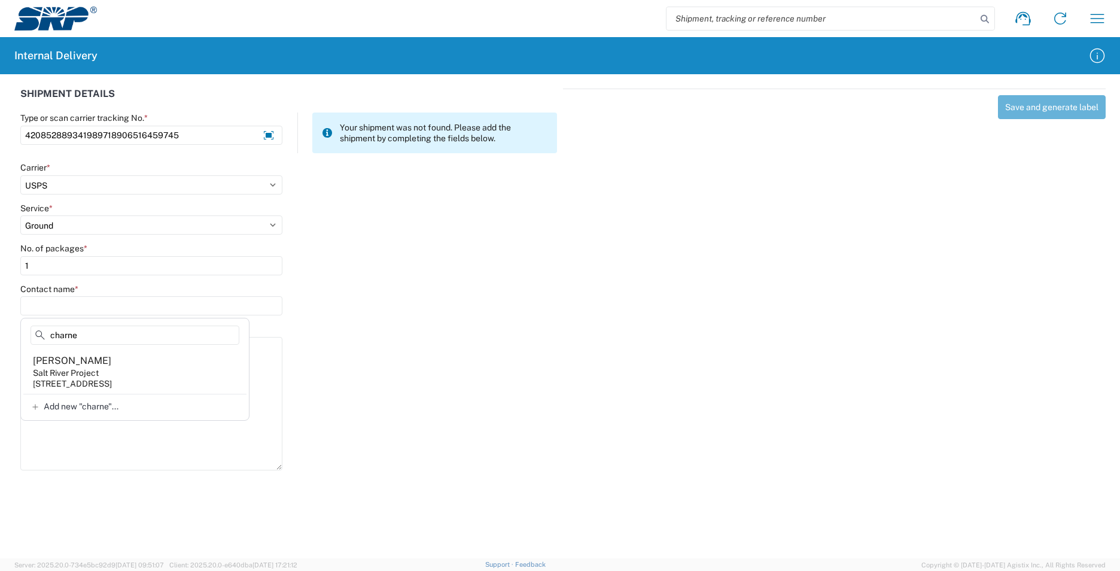
drag, startPoint x: 141, startPoint y: 365, endPoint x: 144, endPoint y: 359, distance: 7.0
click at [141, 364] on agx-address-suggestion-item "[PERSON_NAME] Salt River Project [STREET_ADDRESS]" at bounding box center [134, 371] width 223 height 44
type input "[PERSON_NAME]"
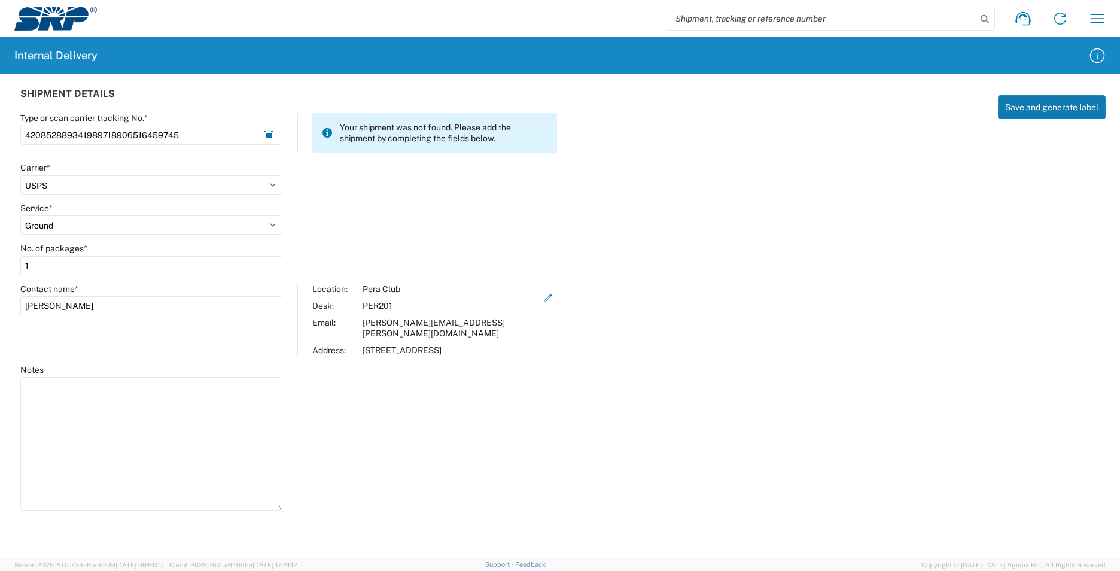
click at [1017, 110] on button "Save and generate label" at bounding box center [1052, 107] width 108 height 24
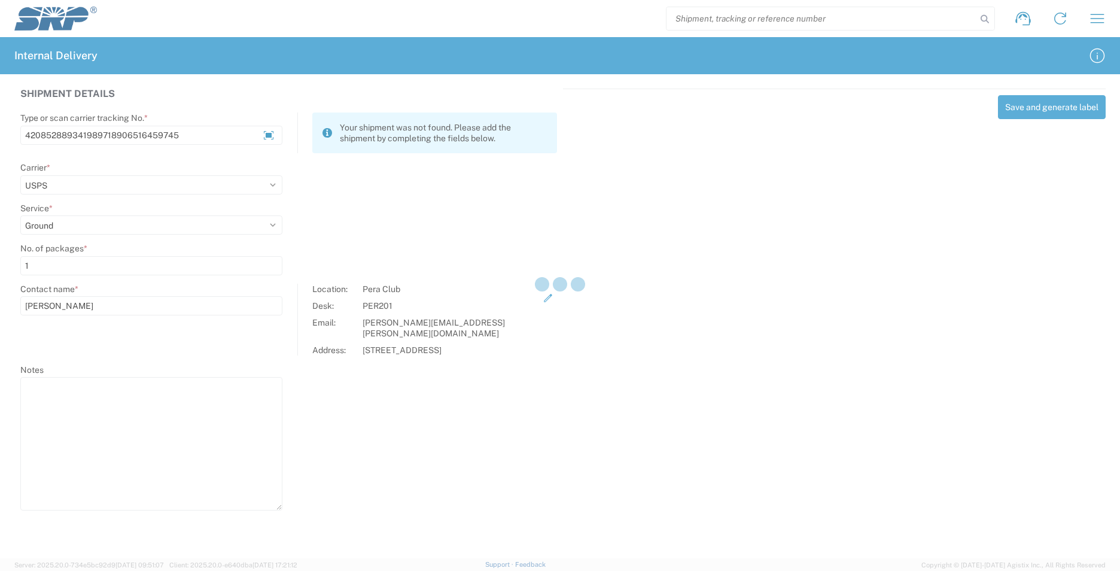
select select
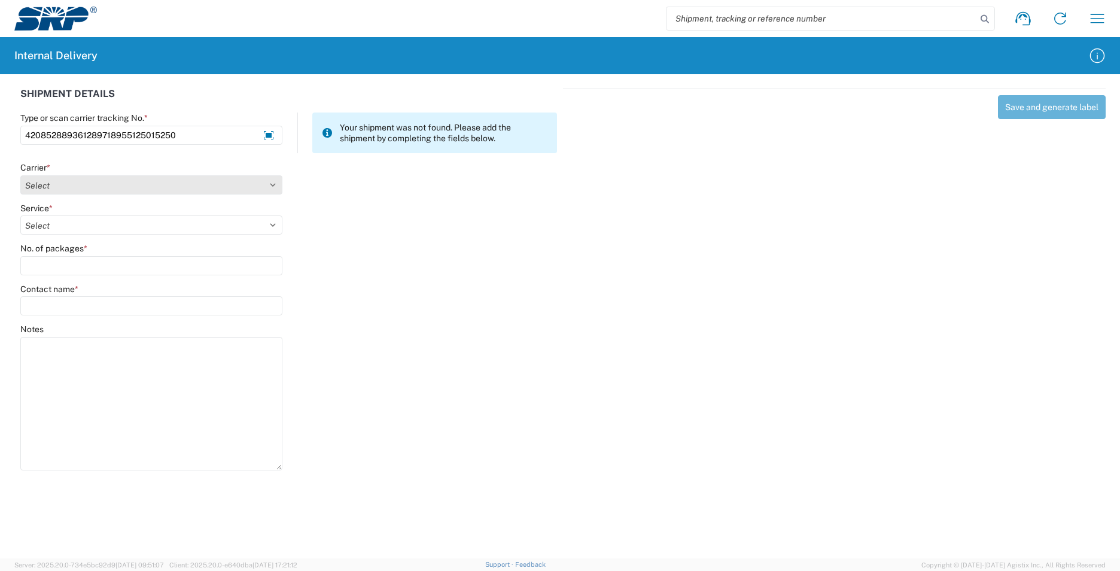
type input "420852889361289718955125015250"
click at [37, 190] on select "Select AcctPay Amazon Logistics ATI Trucking BC Dimerco Logistics Empire Southw…" at bounding box center [151, 184] width 262 height 19
select select "137"
click at [20, 175] on select "Select AcctPay Amazon Logistics ATI Trucking BC Dimerco Logistics Empire Southw…" at bounding box center [151, 184] width 262 height 19
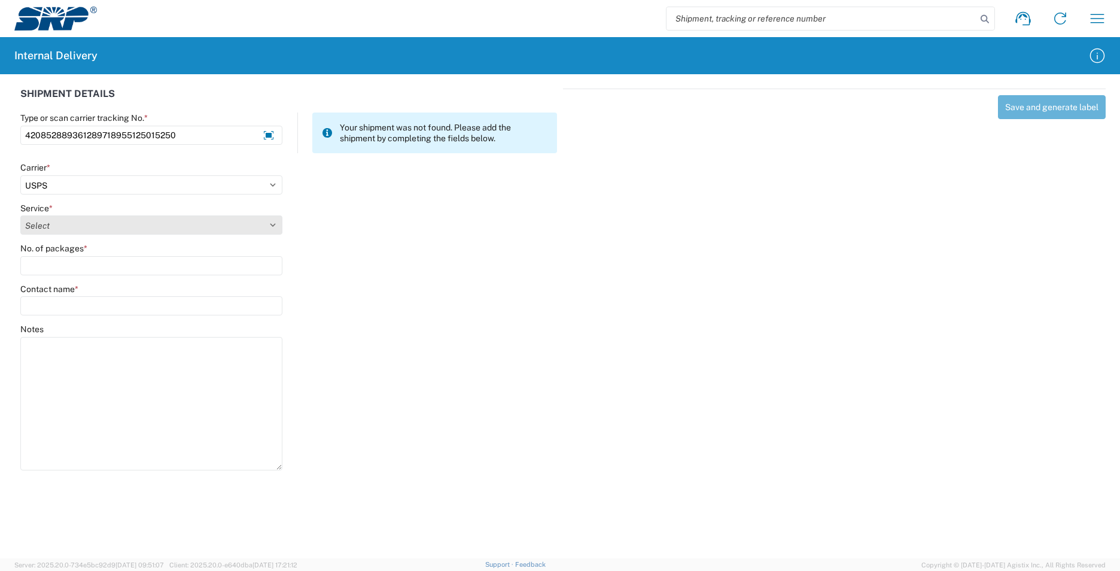
click at [36, 223] on select "Select 3 - 5 Day Bound Printed Matter Express Mail Flat-Rate Envelope Express M…" at bounding box center [151, 224] width 262 height 19
select select "17817"
click at [31, 226] on select "Select 3 - 5 Day Bound Printed Matter Express Mail Flat-Rate Envelope Express M…" at bounding box center [151, 224] width 262 height 19
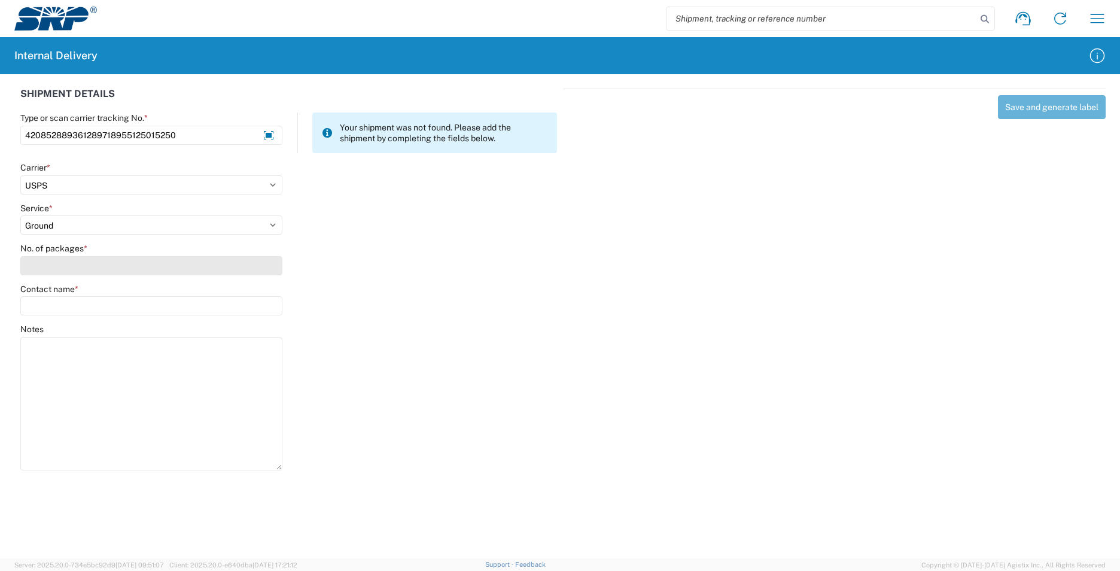
click at [28, 264] on input "No. of packages *" at bounding box center [151, 265] width 262 height 19
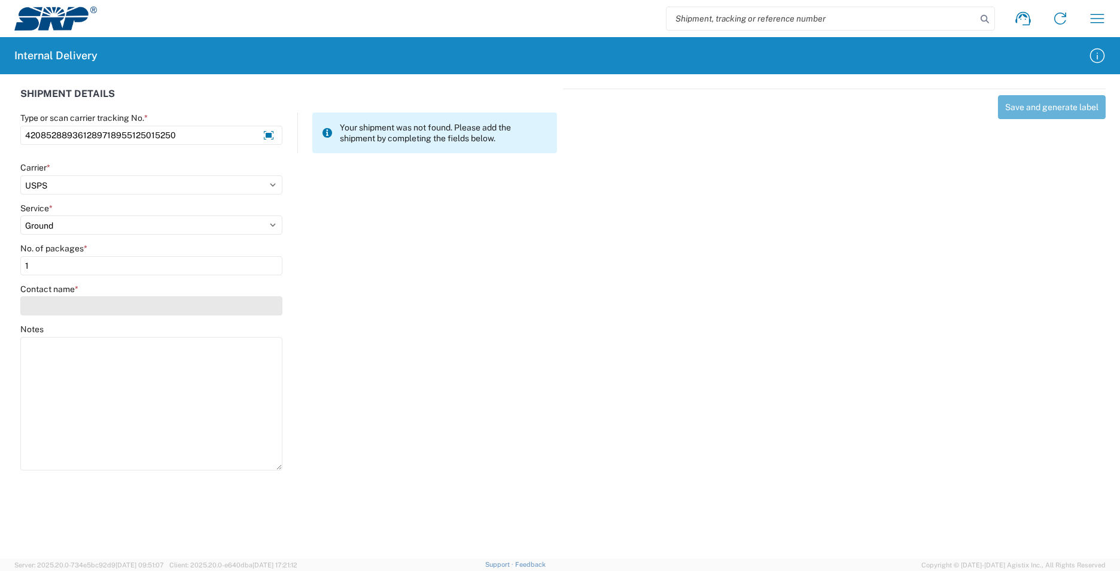
type input "1"
click at [38, 304] on input "Contact name *" at bounding box center [151, 305] width 262 height 19
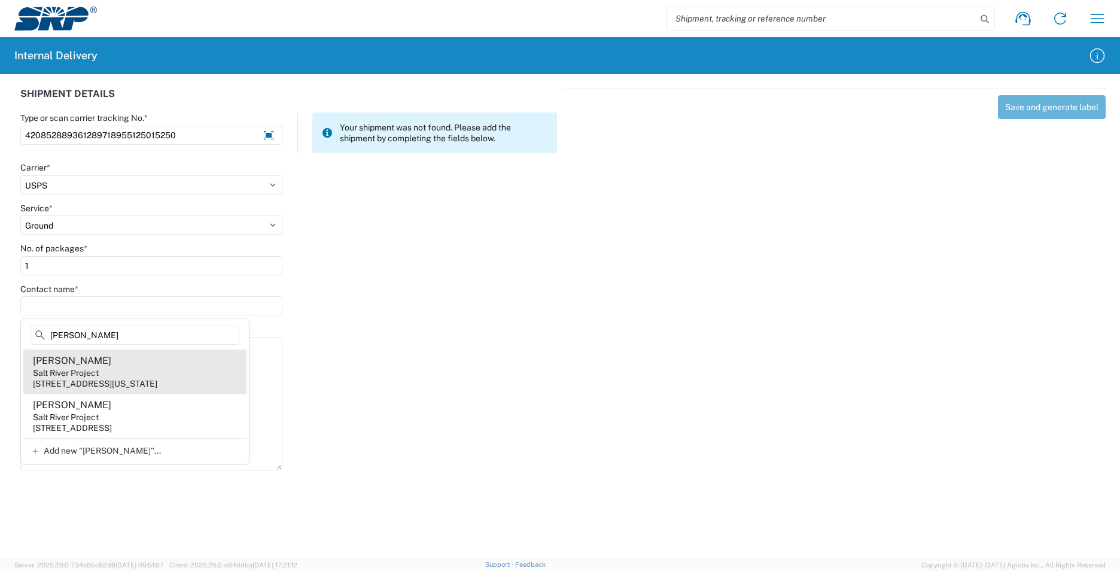
type input "[PERSON_NAME]"
click at [194, 377] on agx-address-suggestion-item "[PERSON_NAME] Salt River Project [STREET_ADDRESS][US_STATE]" at bounding box center [134, 371] width 223 height 44
type input "[PERSON_NAME]"
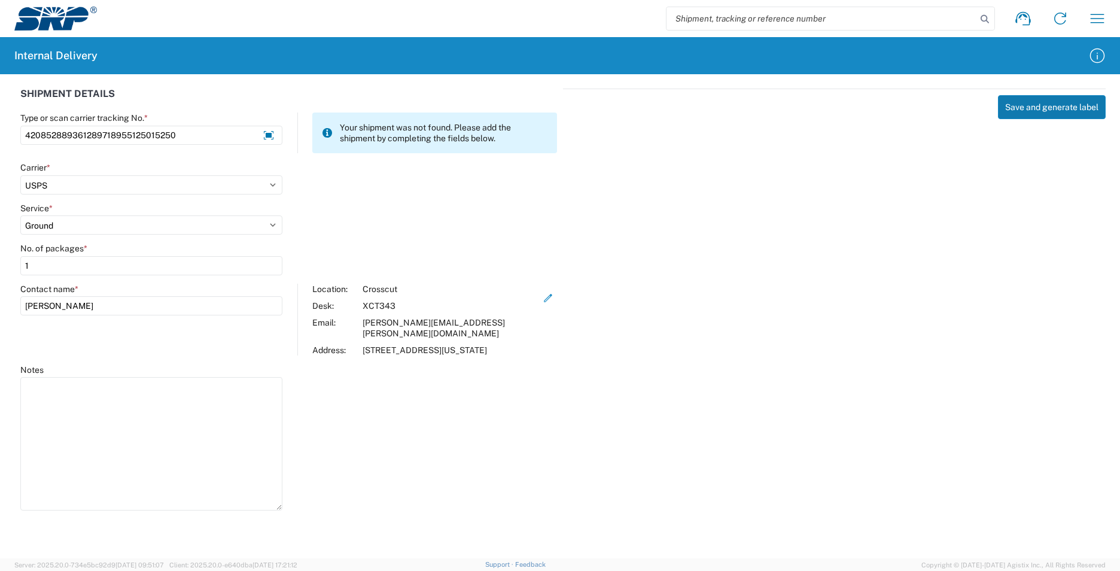
click at [1040, 108] on button "Save and generate label" at bounding box center [1052, 107] width 108 height 24
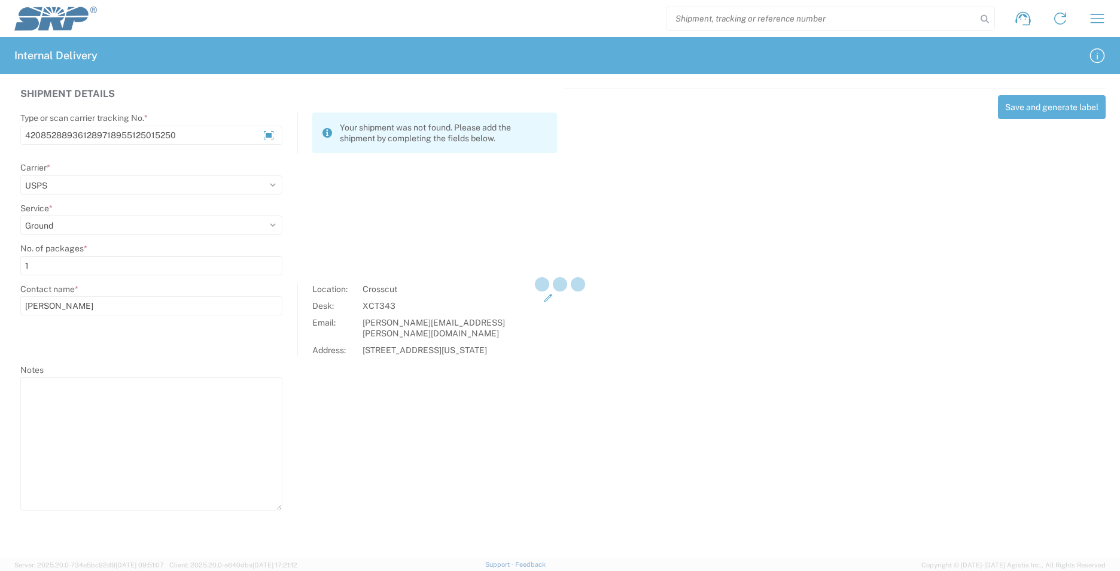
select select
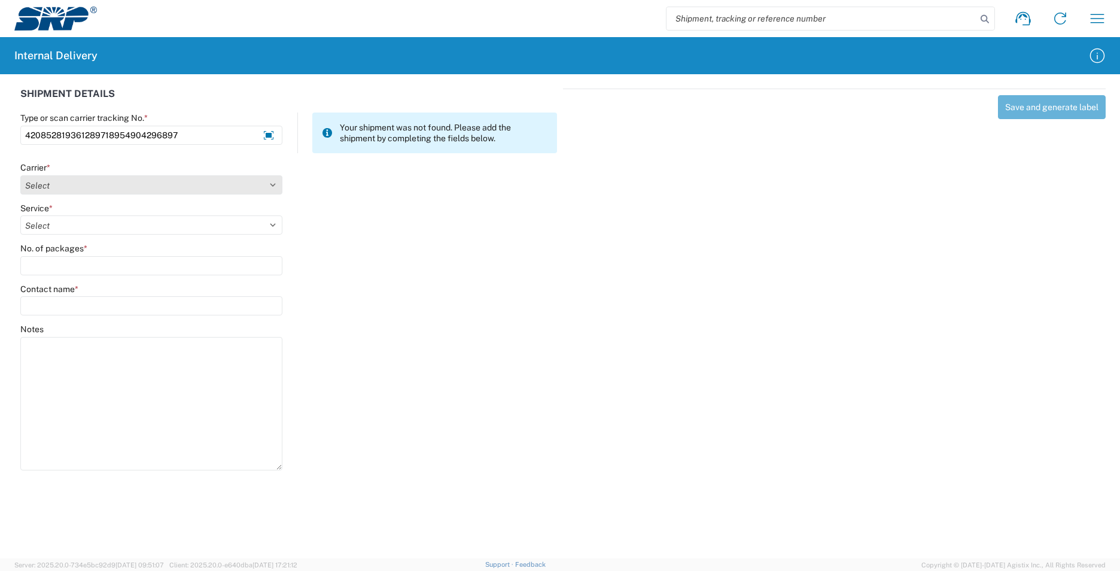
type input "420852819361289718954904296897"
click at [33, 188] on select "Select AcctPay Amazon Logistics ATI Trucking BC Dimerco Logistics Empire Southw…" at bounding box center [151, 184] width 262 height 19
select select "137"
click at [20, 175] on select "Select AcctPay Amazon Logistics ATI Trucking BC Dimerco Logistics Empire Southw…" at bounding box center [151, 184] width 262 height 19
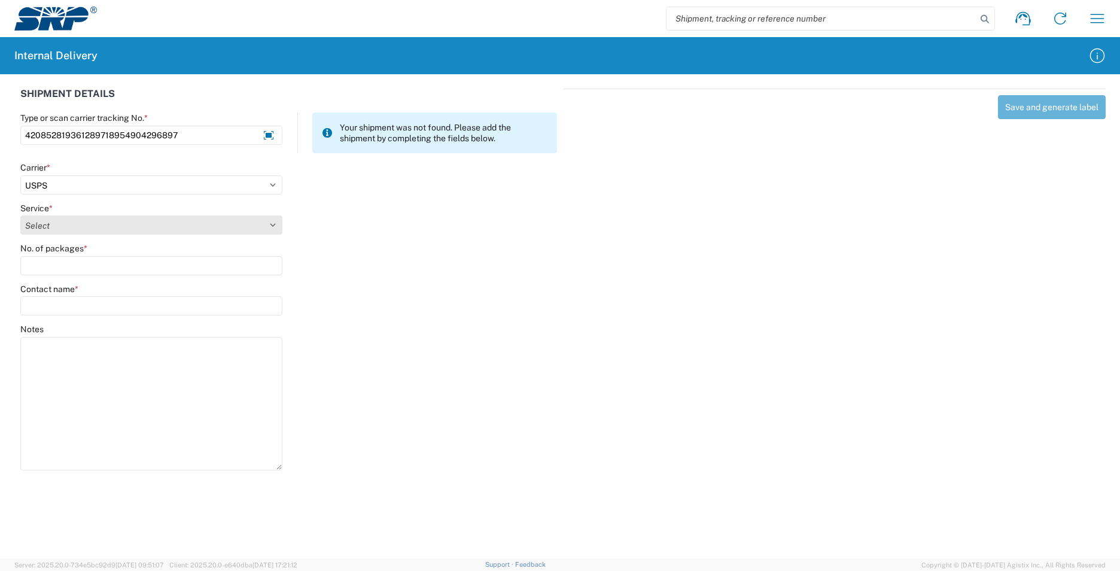
click at [44, 225] on select "Select 3 - 5 Day Bound Printed Matter Express Mail Flat-Rate Envelope Express M…" at bounding box center [151, 224] width 262 height 19
select select "17817"
click at [40, 225] on select "Select 3 - 5 Day Bound Printed Matter Express Mail Flat-Rate Envelope Express M…" at bounding box center [151, 224] width 262 height 19
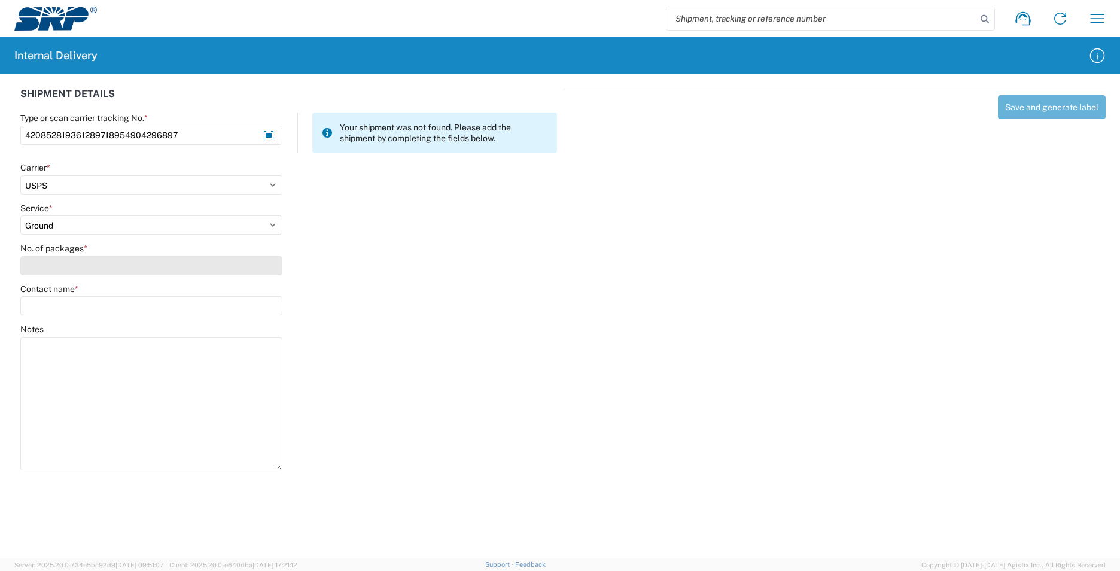
click at [45, 266] on input "No. of packages *" at bounding box center [151, 265] width 262 height 19
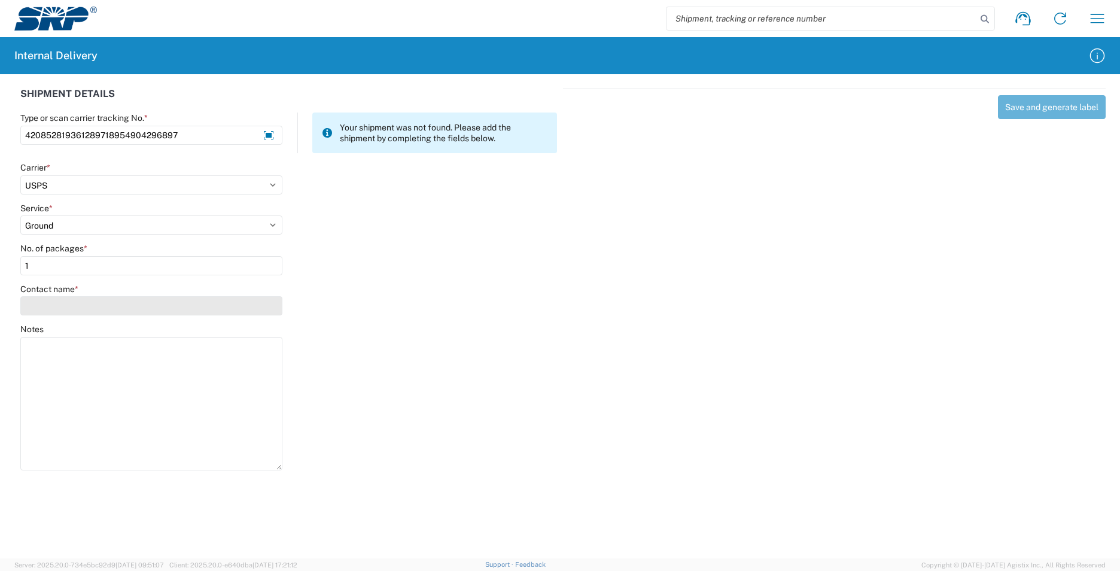
type input "1"
click at [54, 308] on input "Contact name *" at bounding box center [151, 305] width 262 height 19
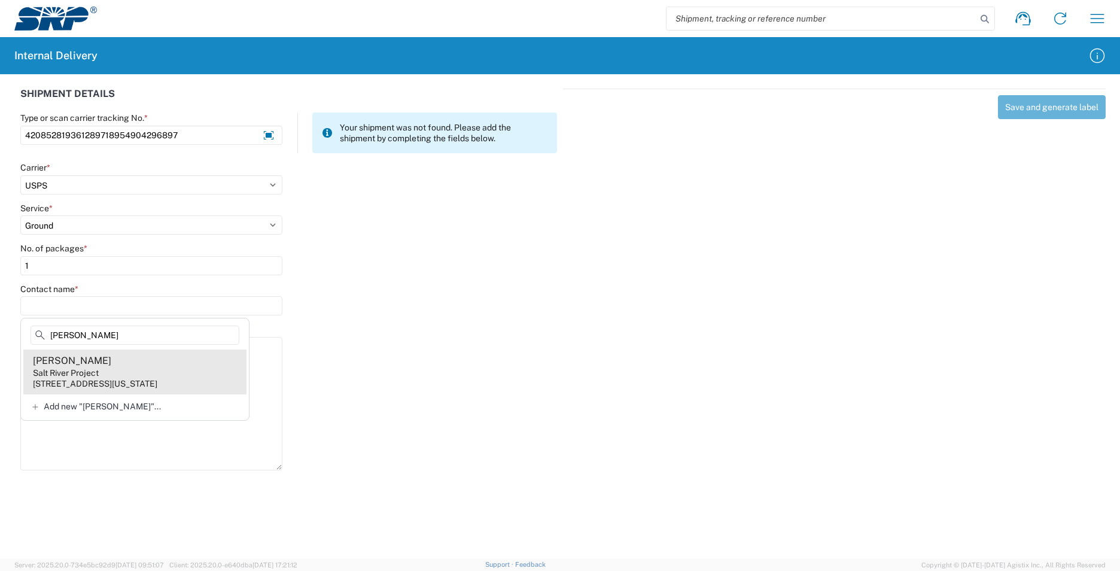
type input "[PERSON_NAME]"
click at [221, 373] on agx-address-suggestion-item "[PERSON_NAME] Salt River Project [STREET_ADDRESS][US_STATE]" at bounding box center [134, 371] width 223 height 44
type input "[PERSON_NAME]"
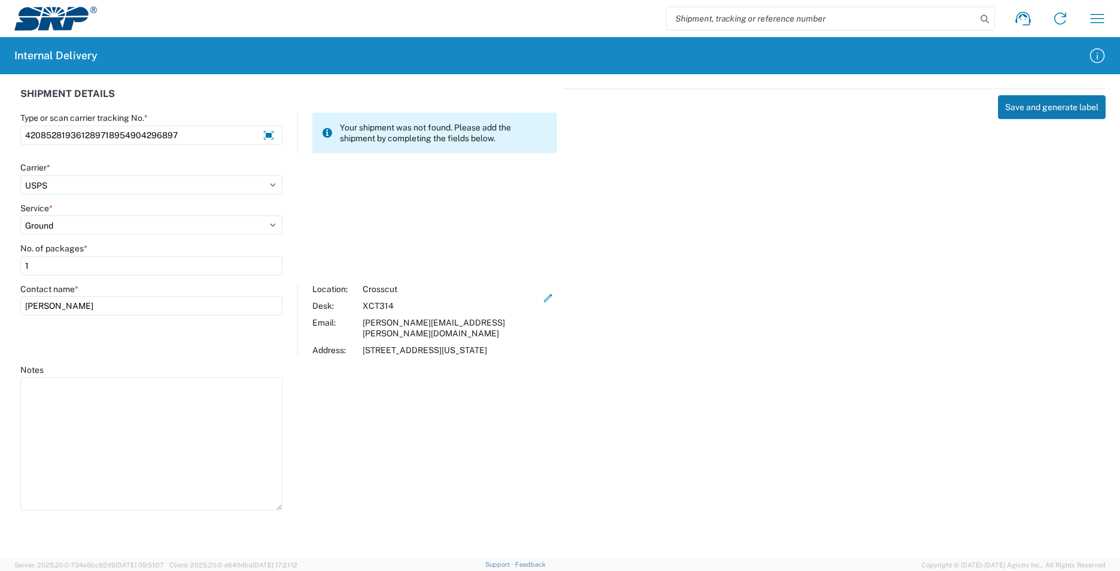
click at [1048, 108] on button "Save and generate label" at bounding box center [1052, 107] width 108 height 24
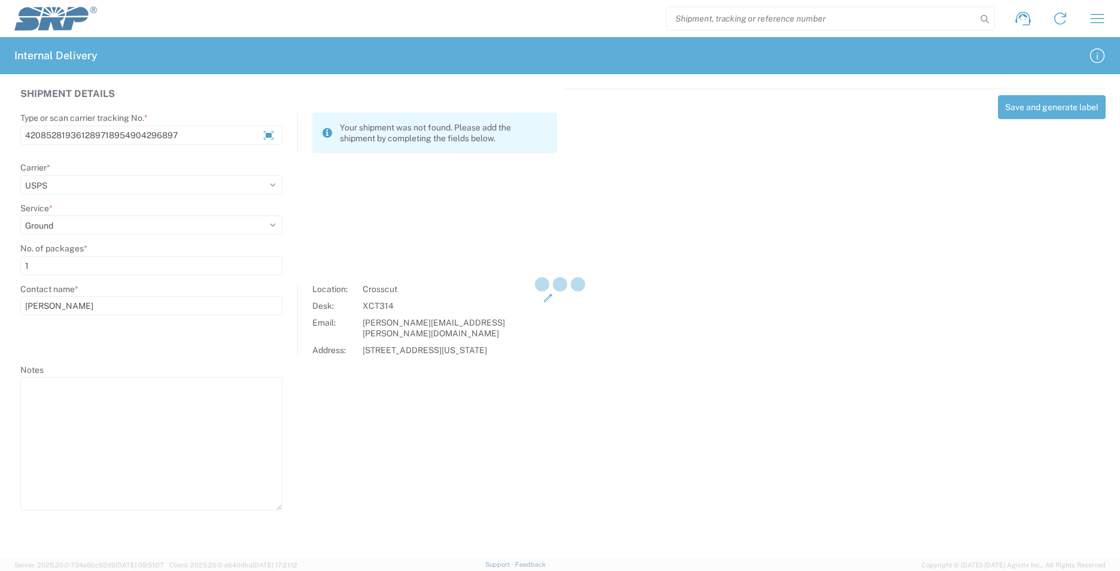
select select
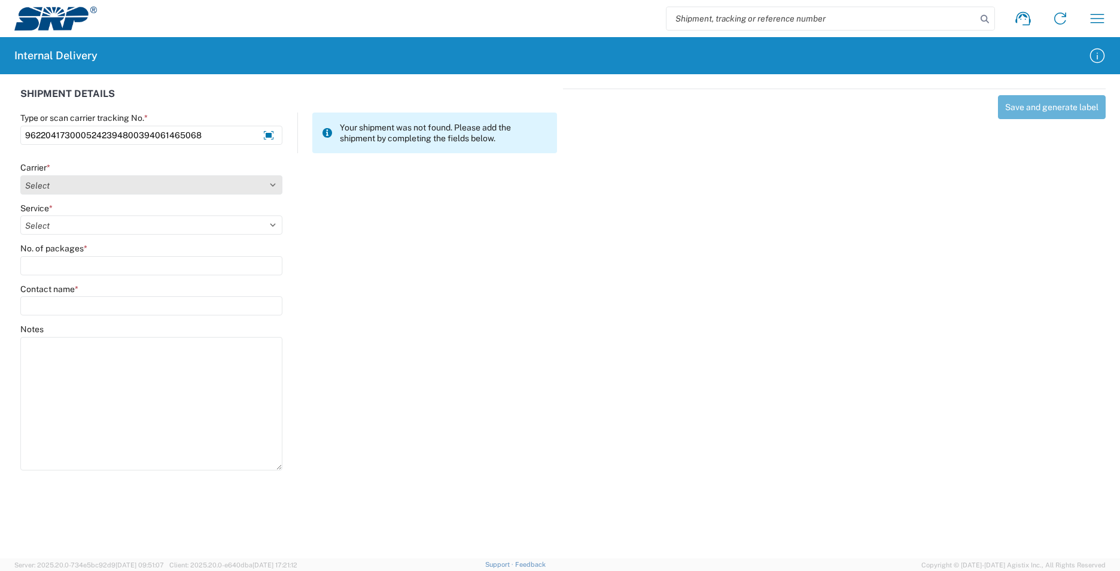
type input "9622041730005242394800394061465068"
click at [51, 186] on select "Select AcctPay Amazon Logistics ATI Trucking BC Dimerco Logistics Empire Southw…" at bounding box center [151, 184] width 262 height 19
select select "5"
click at [20, 175] on select "Select AcctPay Amazon Logistics ATI Trucking BC Dimerco Logistics Empire Southw…" at bounding box center [151, 184] width 262 height 19
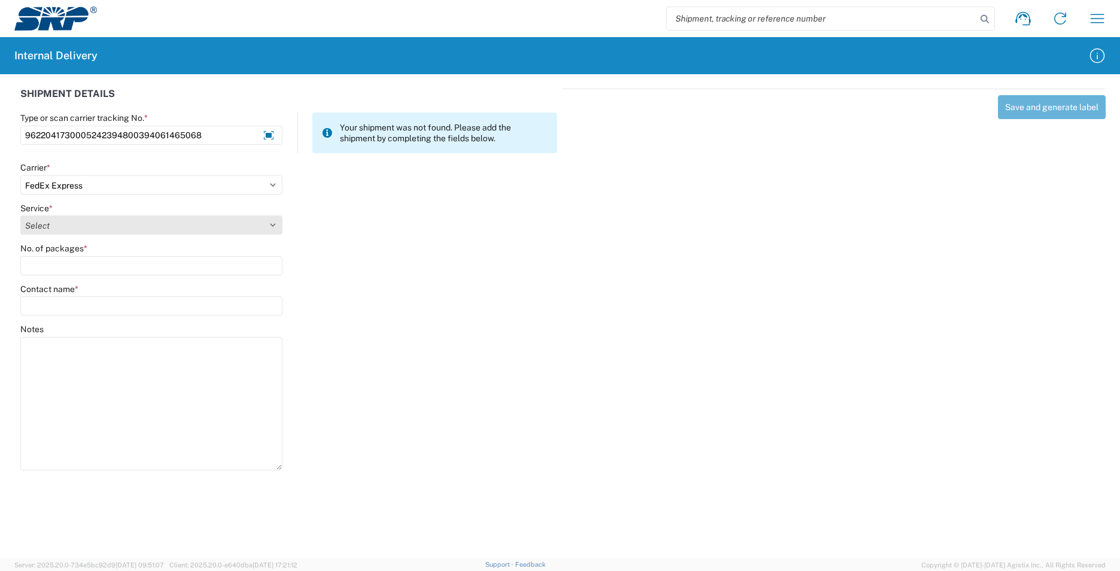
click at [62, 230] on select "Select 1Day Freight 2Day 2Day AM 2Day AM One Rate 2Day Freight 2Day One Rate 3 …" at bounding box center [151, 224] width 262 height 19
select select "12"
click at [62, 230] on select "Select 1Day Freight 2Day 2Day AM 2Day AM One Rate 2Day Freight 2Day One Rate 3 …" at bounding box center [151, 224] width 262 height 19
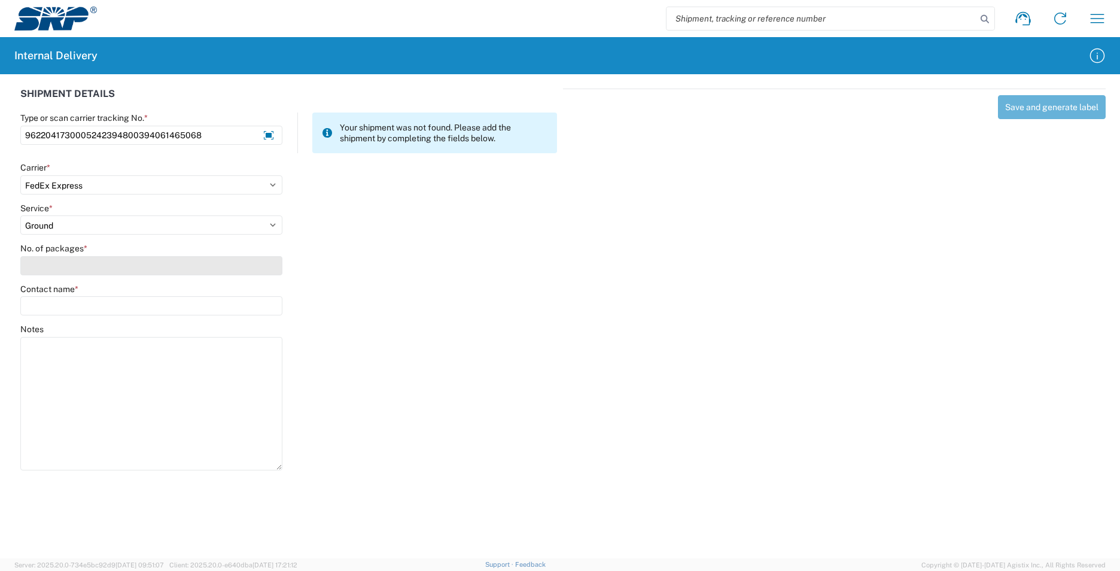
click at [53, 263] on input "No. of packages *" at bounding box center [151, 265] width 262 height 19
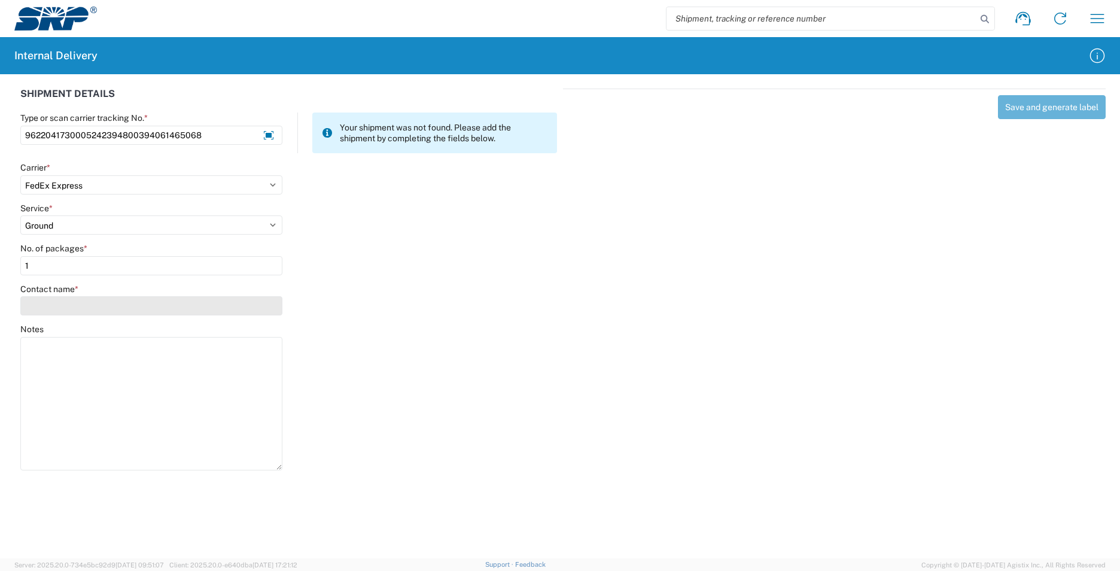
type input "1"
click at [50, 306] on input "Contact name *" at bounding box center [151, 305] width 262 height 19
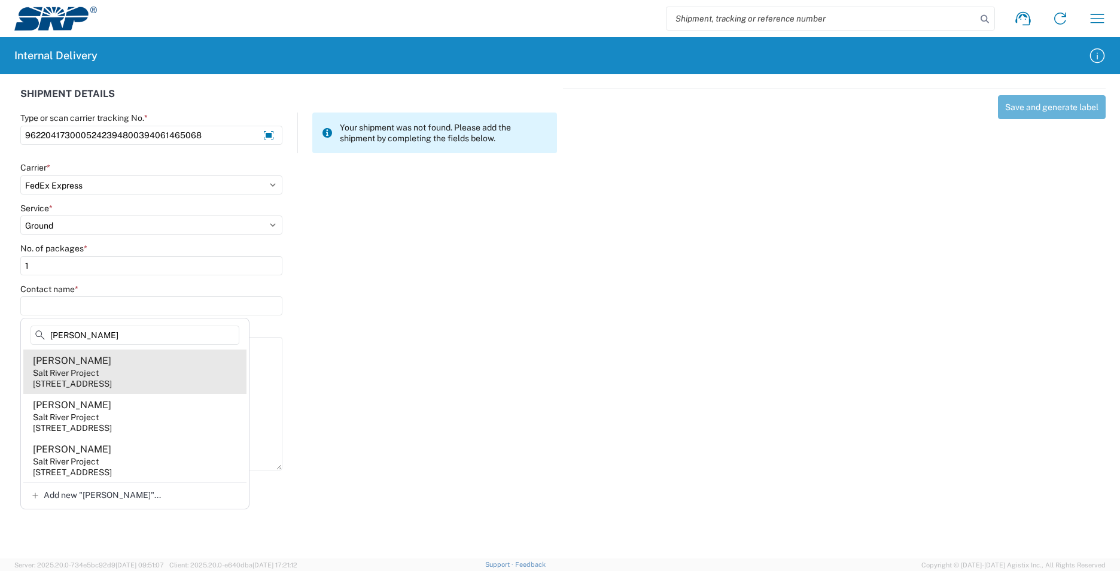
type input "[PERSON_NAME]"
click at [197, 373] on agx-address-suggestion-item "[PERSON_NAME] Salt River Project [STREET_ADDRESS]" at bounding box center [134, 371] width 223 height 44
type input "[PERSON_NAME]"
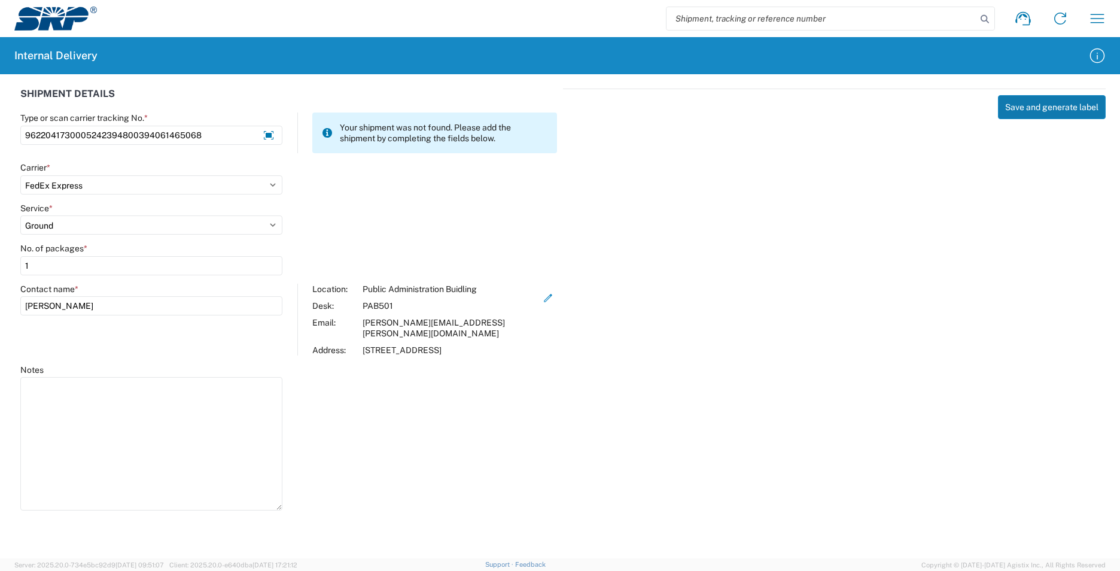
click at [1048, 111] on button "Save and generate label" at bounding box center [1052, 107] width 108 height 24
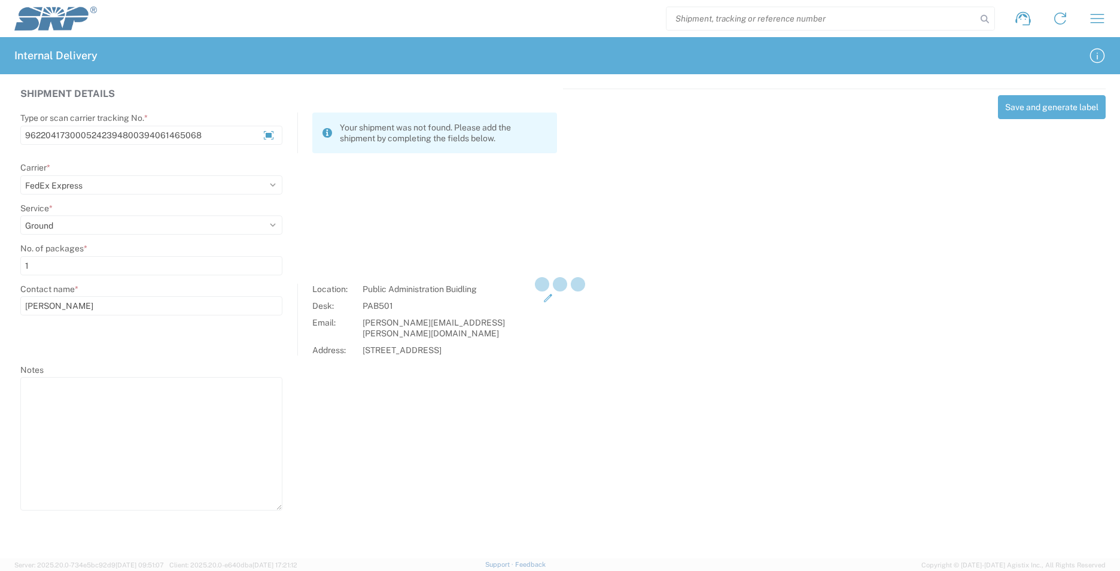
select select
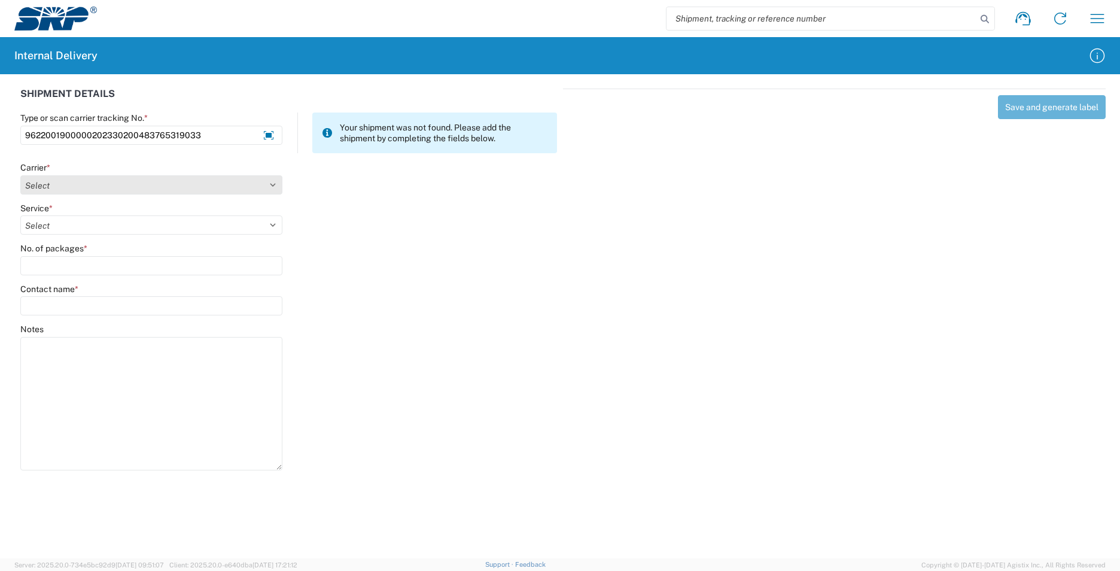
type input "9622001900000202330200483765319033"
click at [57, 183] on select "Select AcctPay Amazon Logistics ATI Trucking BC Dimerco Logistics Empire Southw…" at bounding box center [151, 184] width 262 height 19
select select "5"
click at [20, 175] on select "Select AcctPay Amazon Logistics ATI Trucking BC Dimerco Logistics Empire Southw…" at bounding box center [151, 184] width 262 height 19
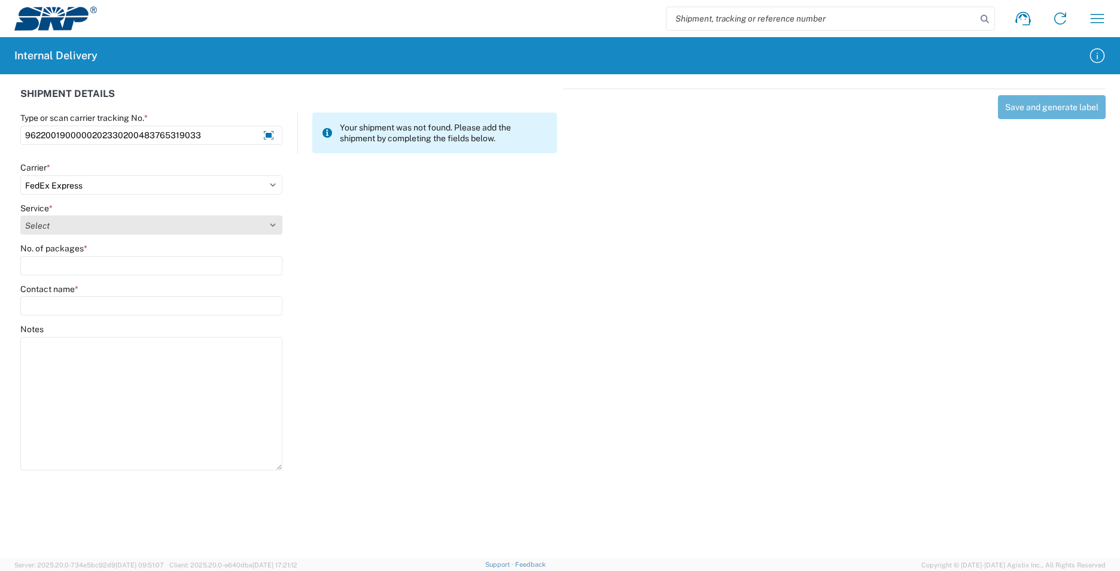
click at [60, 228] on select "Select 1Day Freight 2Day 2Day AM 2Day AM One Rate 2Day Freight 2Day One Rate 3 …" at bounding box center [151, 224] width 262 height 19
select select "12"
click at [60, 228] on select "Select 1Day Freight 2Day 2Day AM 2Day AM One Rate 2Day Freight 2Day One Rate 3 …" at bounding box center [151, 224] width 262 height 19
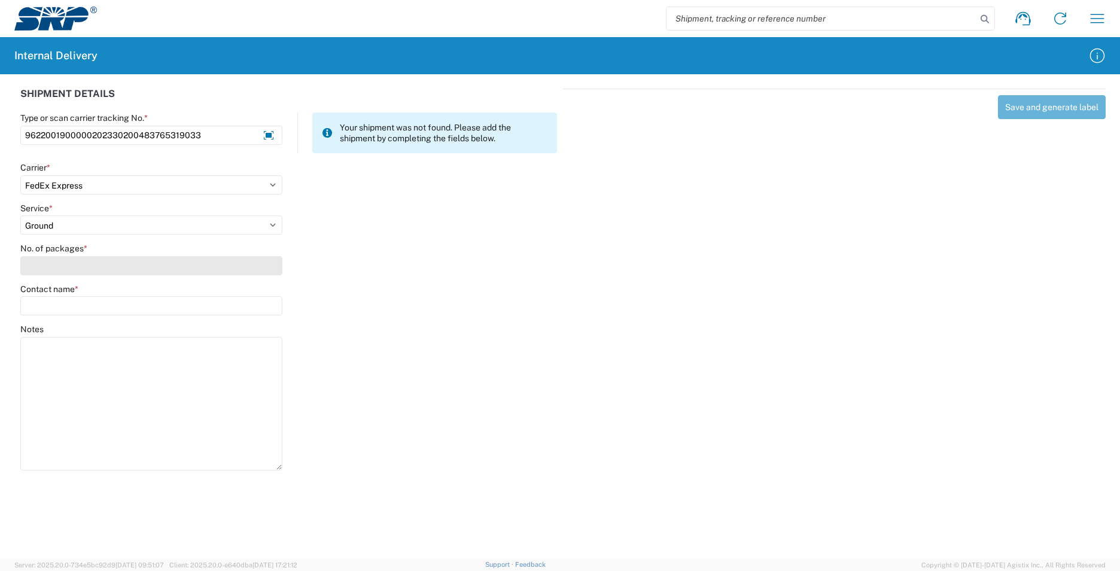
click at [50, 264] on input "No. of packages *" at bounding box center [151, 265] width 262 height 19
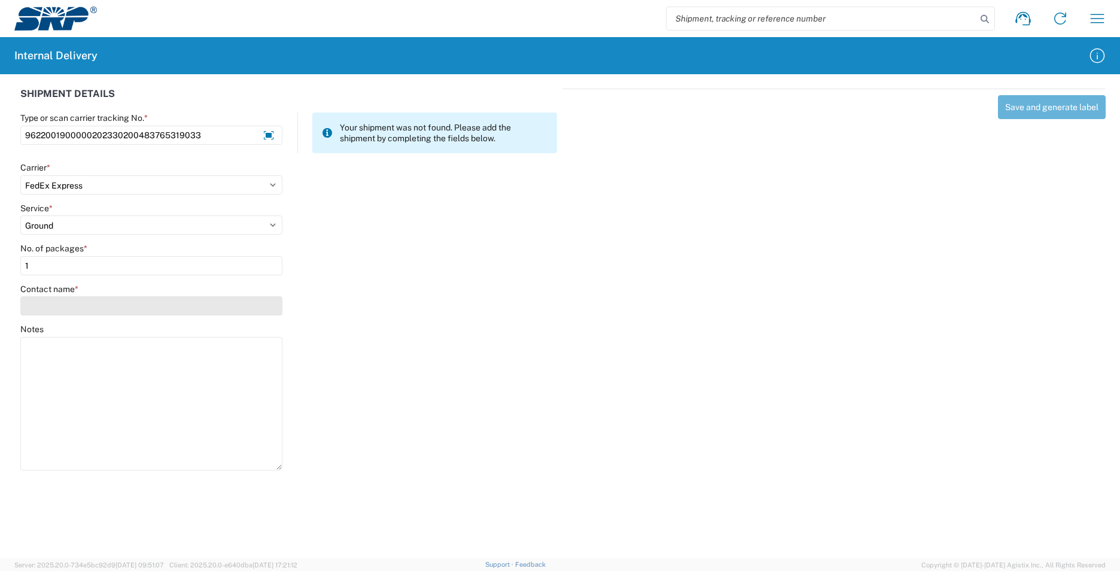
type input "1"
click at [44, 309] on input "Contact name *" at bounding box center [151, 305] width 262 height 19
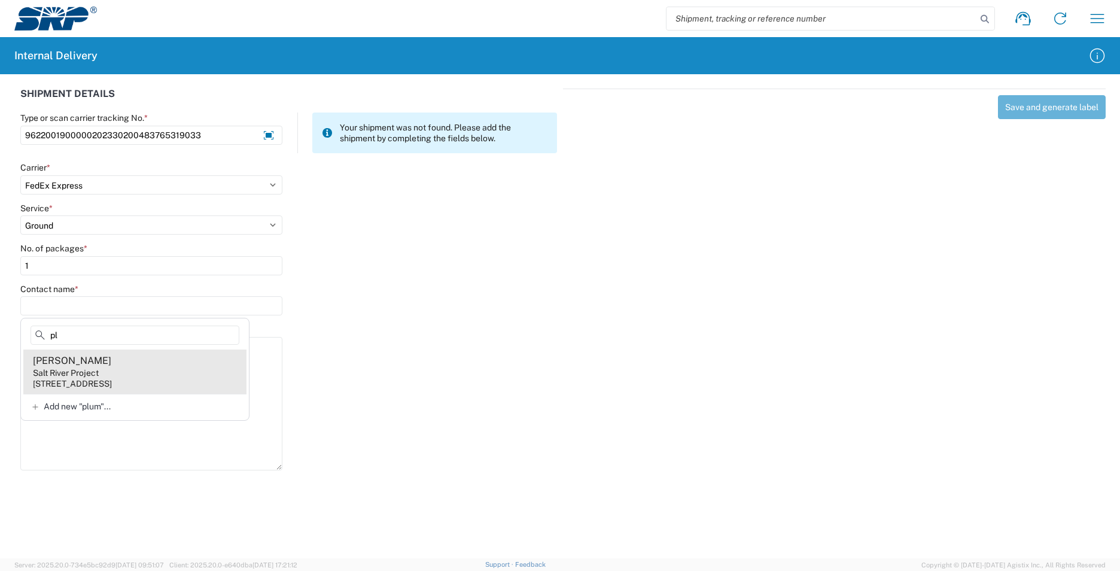
type input "p"
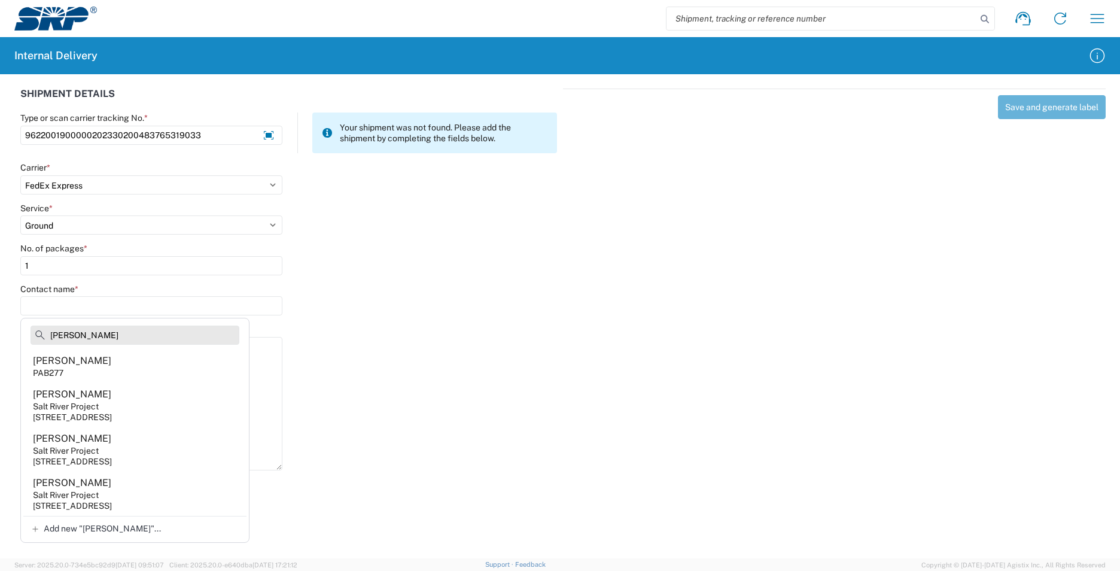
click at [108, 336] on input "[PERSON_NAME]" at bounding box center [135, 334] width 209 height 19
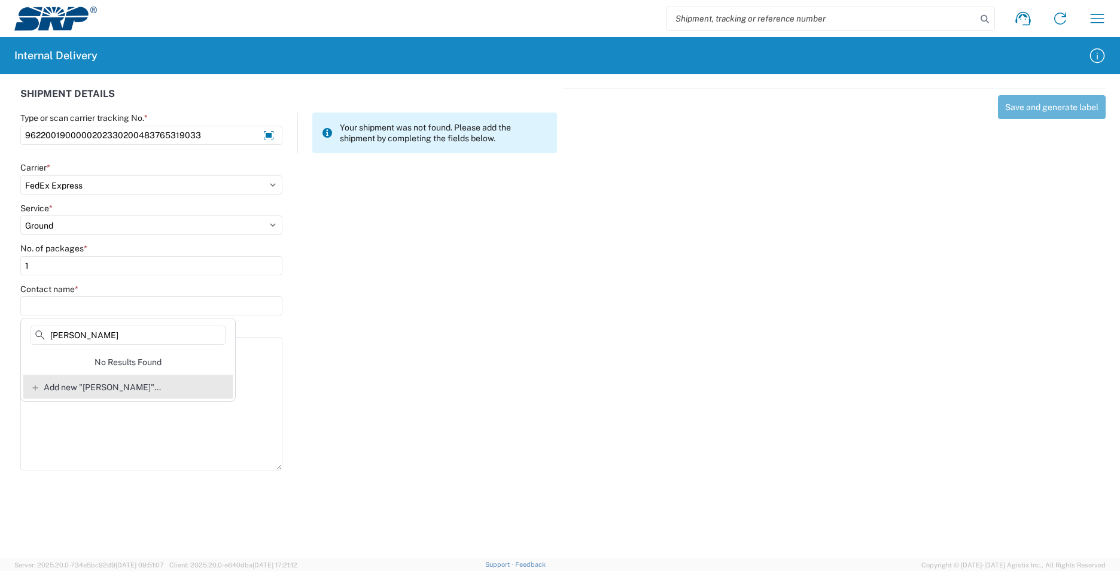
type input "[PERSON_NAME]"
click at [79, 388] on span "Add new "[PERSON_NAME]"..." at bounding box center [102, 387] width 117 height 11
type input "[PERSON_NAME]"
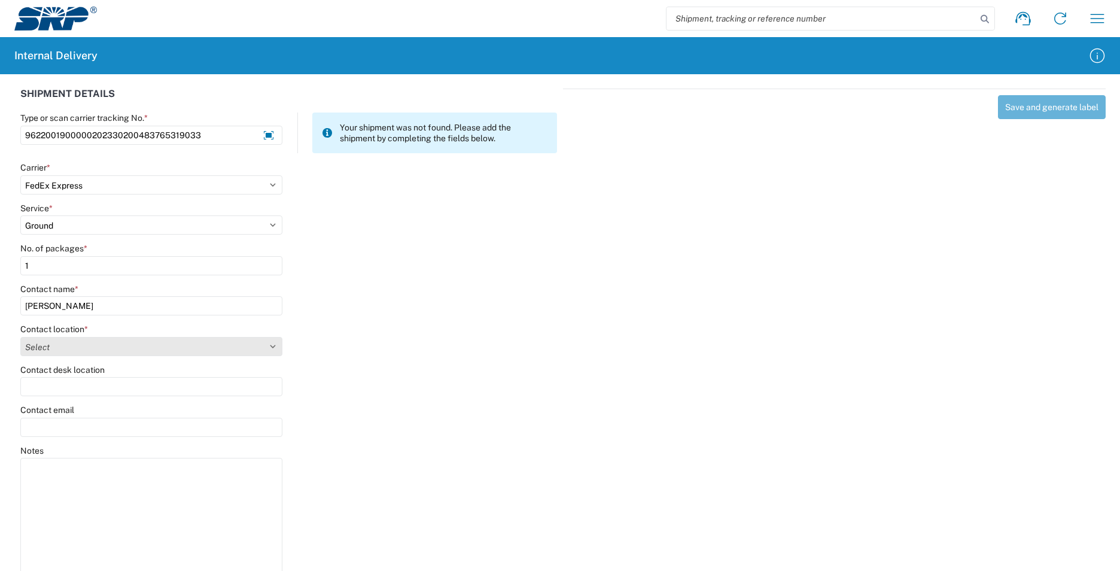
click at [65, 352] on select "Select [GEOGRAPHIC_DATA] Facility 27th [GEOGRAPHIC_DATA] [GEOGRAPHIC_DATA] [PER…" at bounding box center [151, 346] width 262 height 19
select select "54812"
click at [20, 337] on select "Select [GEOGRAPHIC_DATA] Facility 27th [GEOGRAPHIC_DATA] [GEOGRAPHIC_DATA] [PER…" at bounding box center [151, 346] width 262 height 19
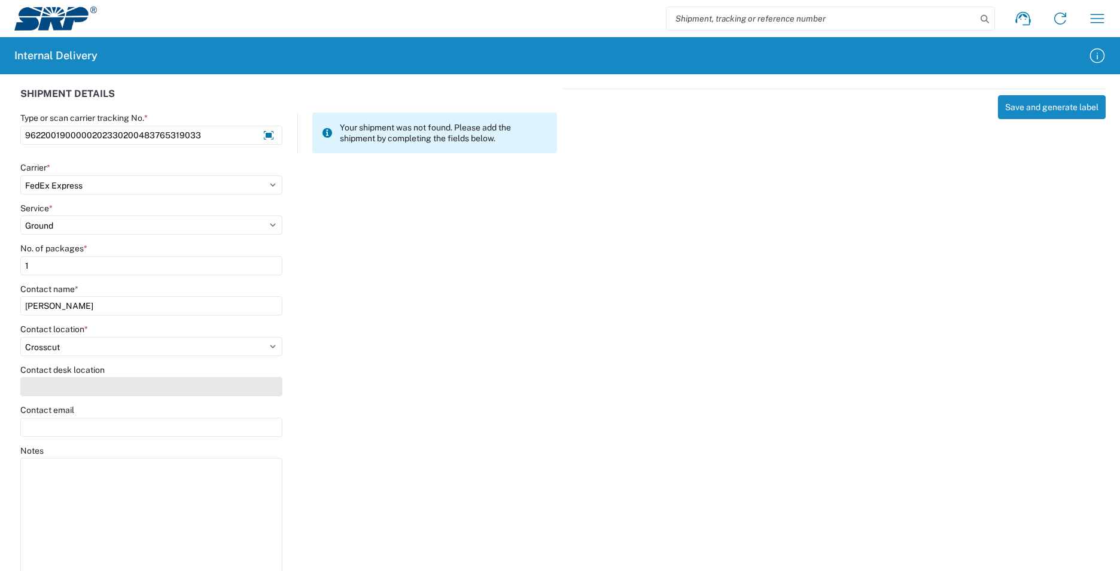
click at [51, 385] on input "Contact desk location" at bounding box center [151, 386] width 262 height 19
type input "XCT303"
click at [1011, 105] on button "Save and generate label" at bounding box center [1052, 107] width 108 height 24
select select
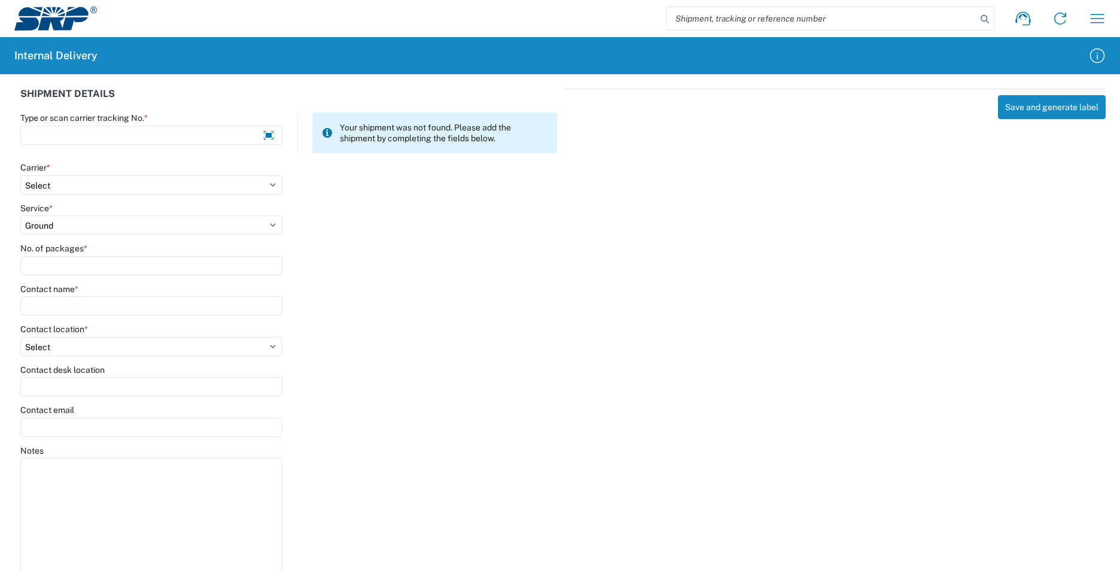
select select
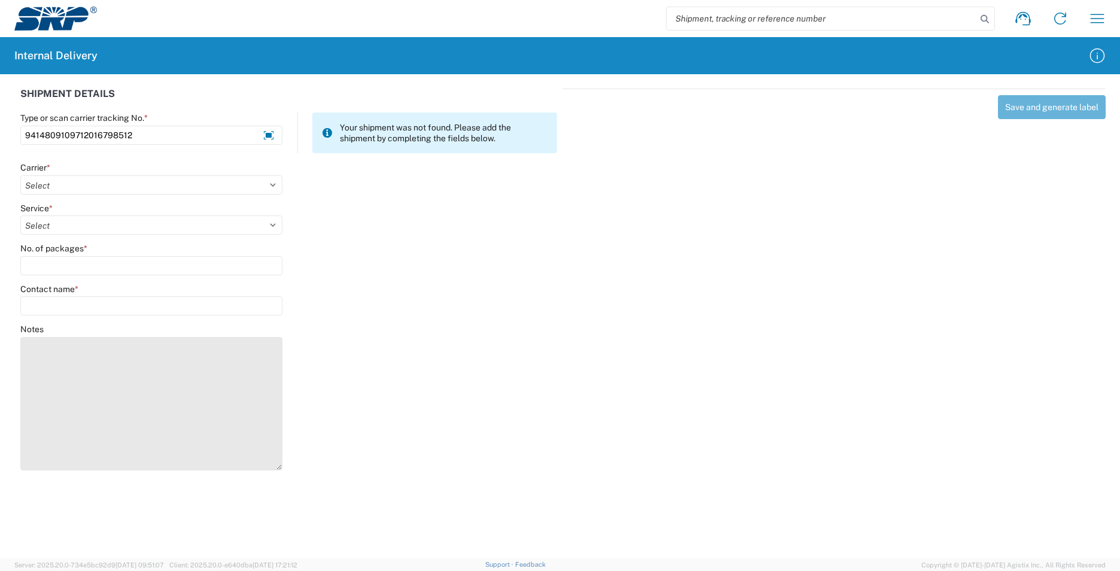
type input "9414809109712016798512"
click at [115, 378] on textarea "Notes" at bounding box center [151, 403] width 262 height 133
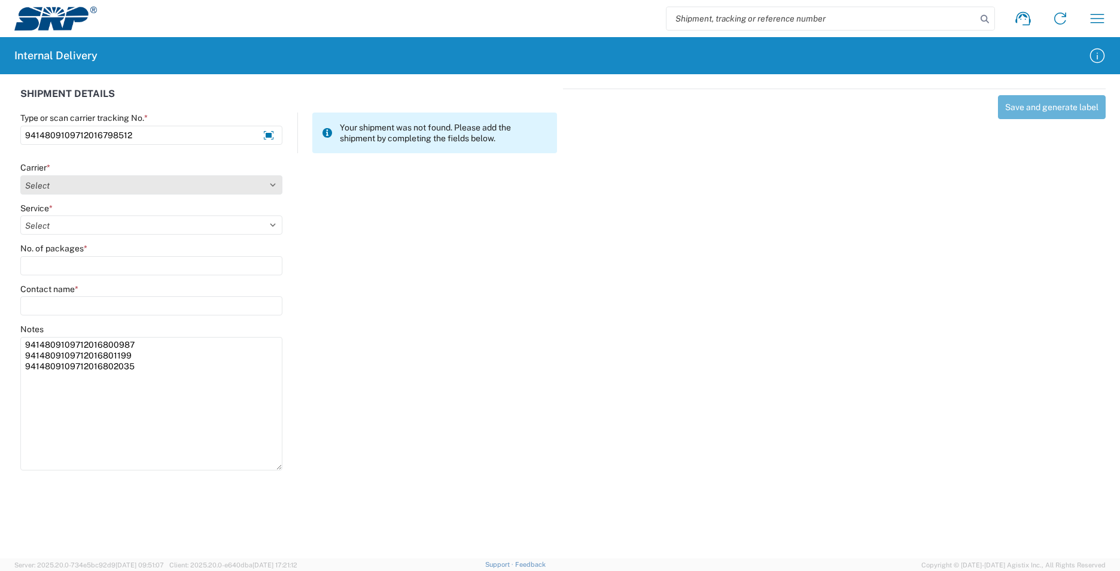
type textarea "9414809109712016800987 9414809109712016801199 9414809109712016802035"
click at [33, 182] on select "Select AcctPay Amazon Logistics ATI Trucking BC Dimerco Logistics Empire Southw…" at bounding box center [151, 184] width 262 height 19
select select "137"
click at [20, 175] on select "Select AcctPay Amazon Logistics ATI Trucking BC Dimerco Logistics Empire Southw…" at bounding box center [151, 184] width 262 height 19
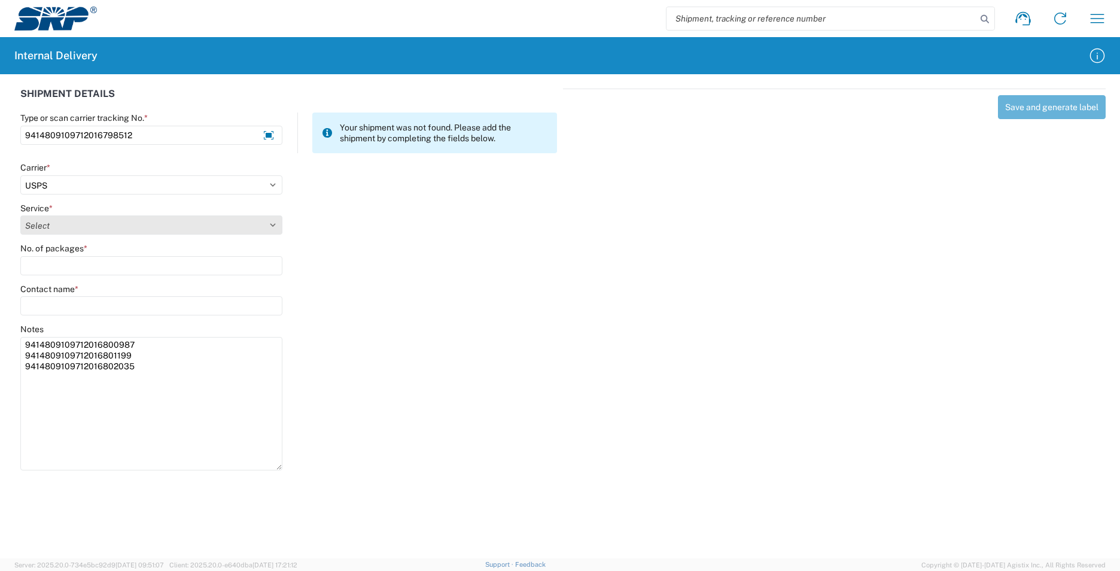
click at [74, 221] on select "Select" at bounding box center [151, 224] width 262 height 19
select select "17817"
click at [74, 221] on select "Select 3 - 5 Day Bound Printed Matter Express Mail Flat-Rate Envelope Express M…" at bounding box center [151, 224] width 262 height 19
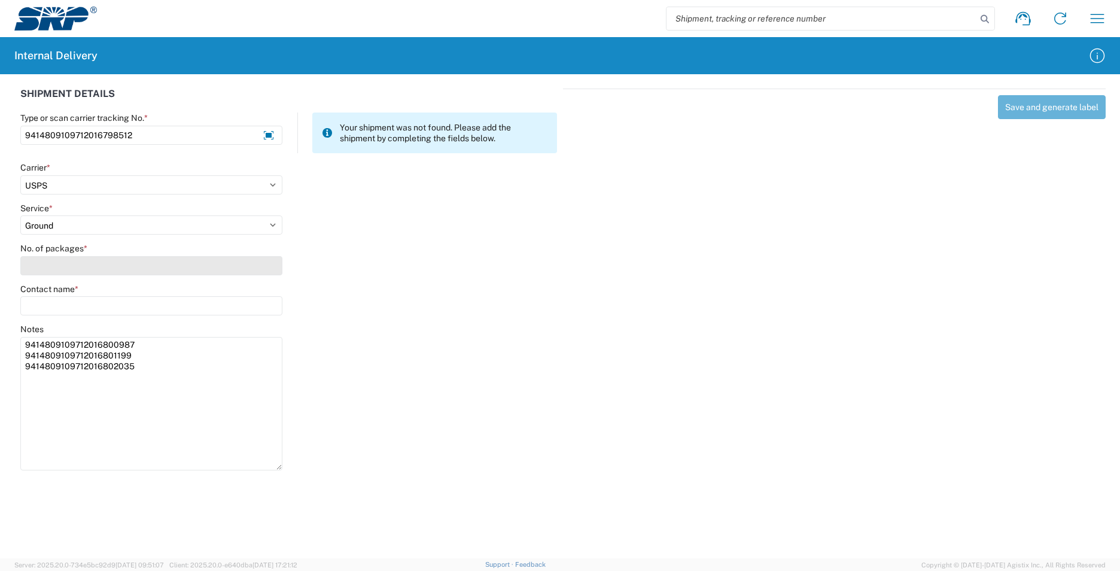
click at [42, 267] on input "No. of packages *" at bounding box center [151, 265] width 262 height 19
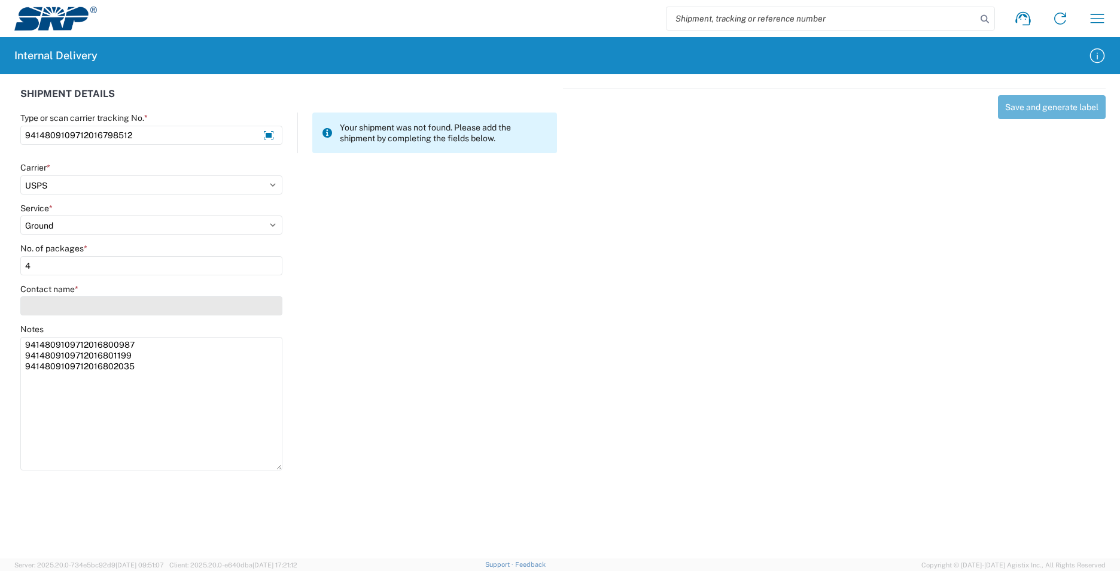
type input "4"
click at [40, 296] on input "Contact name *" at bounding box center [151, 305] width 262 height 19
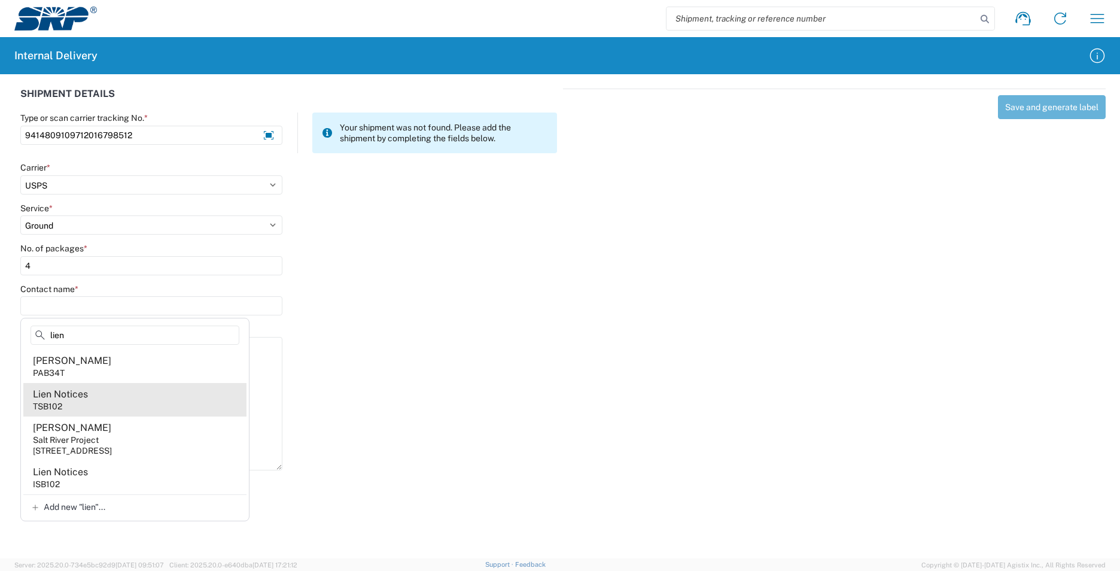
type input "lien"
click at [124, 409] on agx-address-suggestion-item "Lien Notices TSB102" at bounding box center [134, 399] width 223 height 33
type input "Lien Notices"
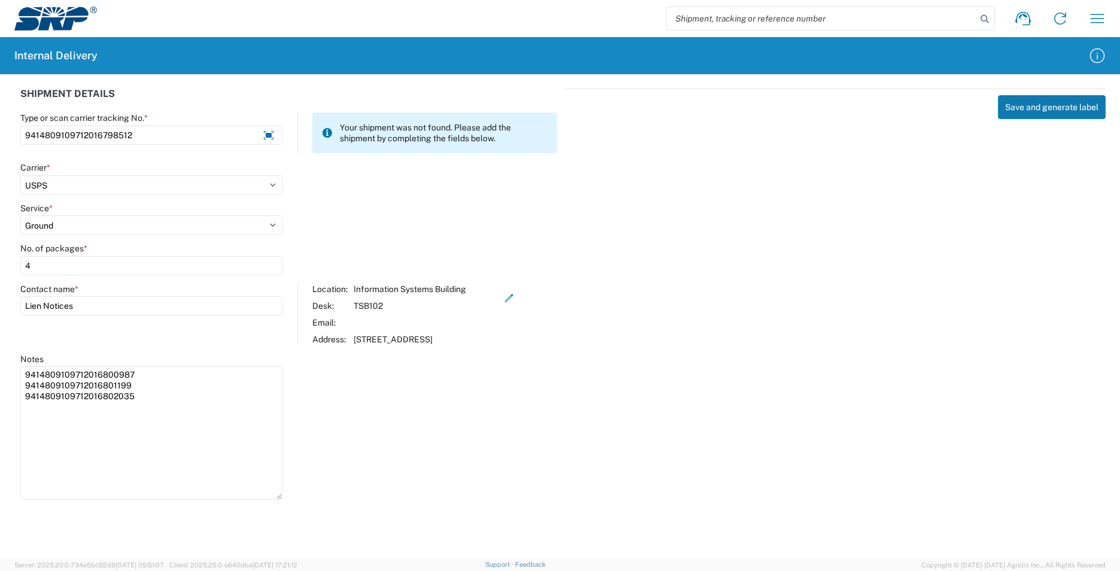
click at [1048, 109] on button "Save and generate label" at bounding box center [1052, 107] width 108 height 24
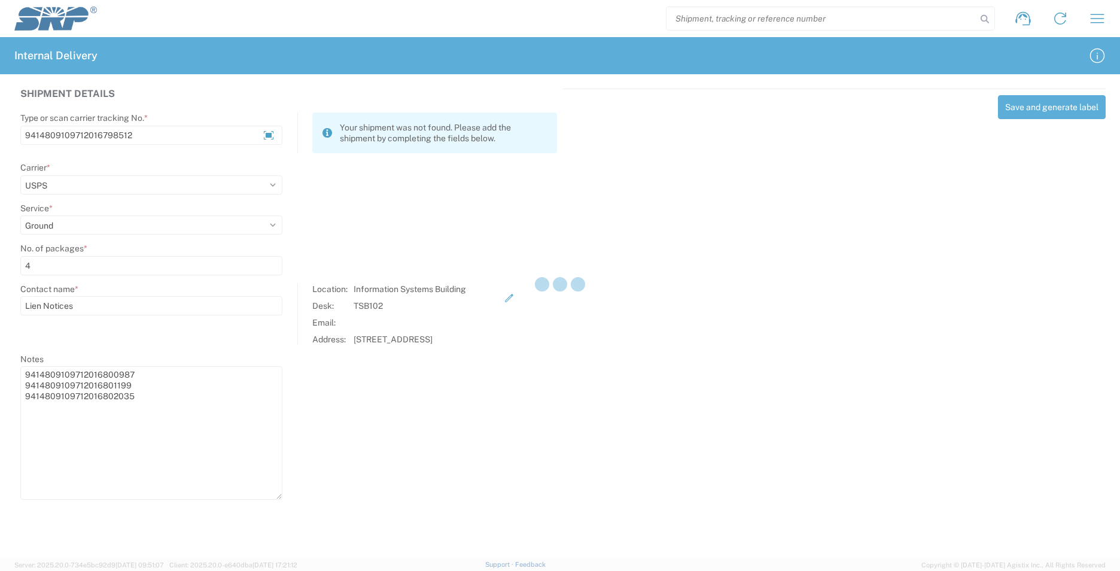
select select
